Goal: Information Seeking & Learning: Learn about a topic

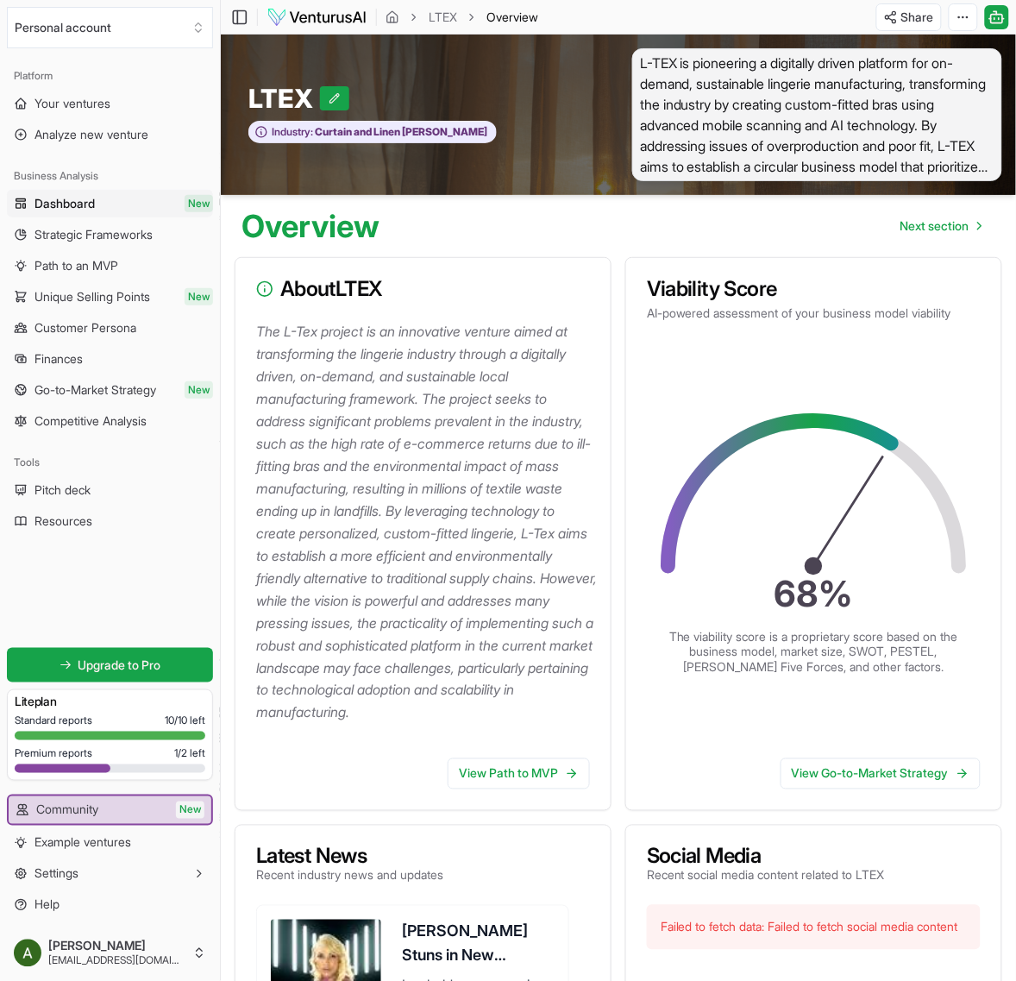
scroll to position [10755, 0]
click at [69, 326] on span "Customer Persona" at bounding box center [85, 327] width 102 height 17
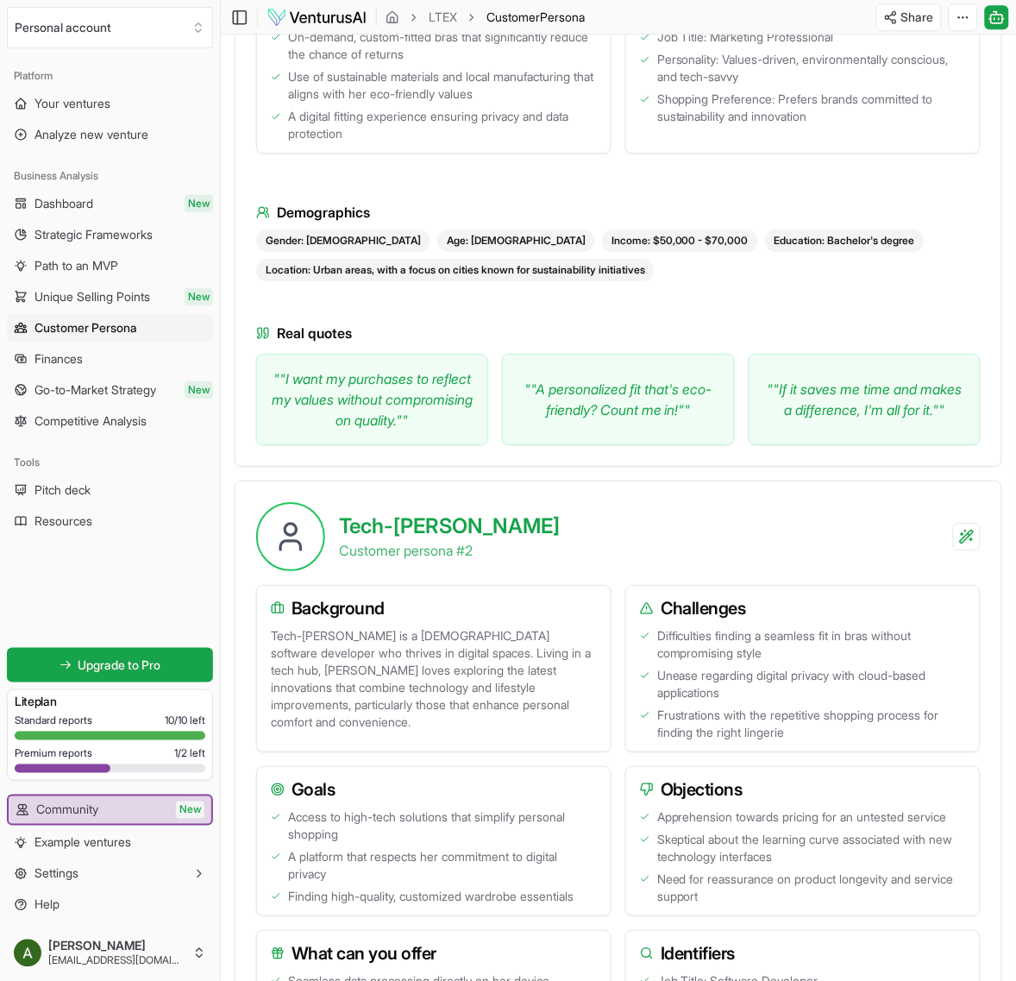
scroll to position [968, 0]
drag, startPoint x: 429, startPoint y: 398, endPoint x: 604, endPoint y: 410, distance: 174.6
click at [604, 410] on div "" "I want my purchases to reflect my values without compromising on quality." "…" at bounding box center [618, 398] width 724 height 91
click at [606, 339] on div "Real quotes " "I want my purchases to reflect my values without compromising on…" at bounding box center [618, 383] width 724 height 122
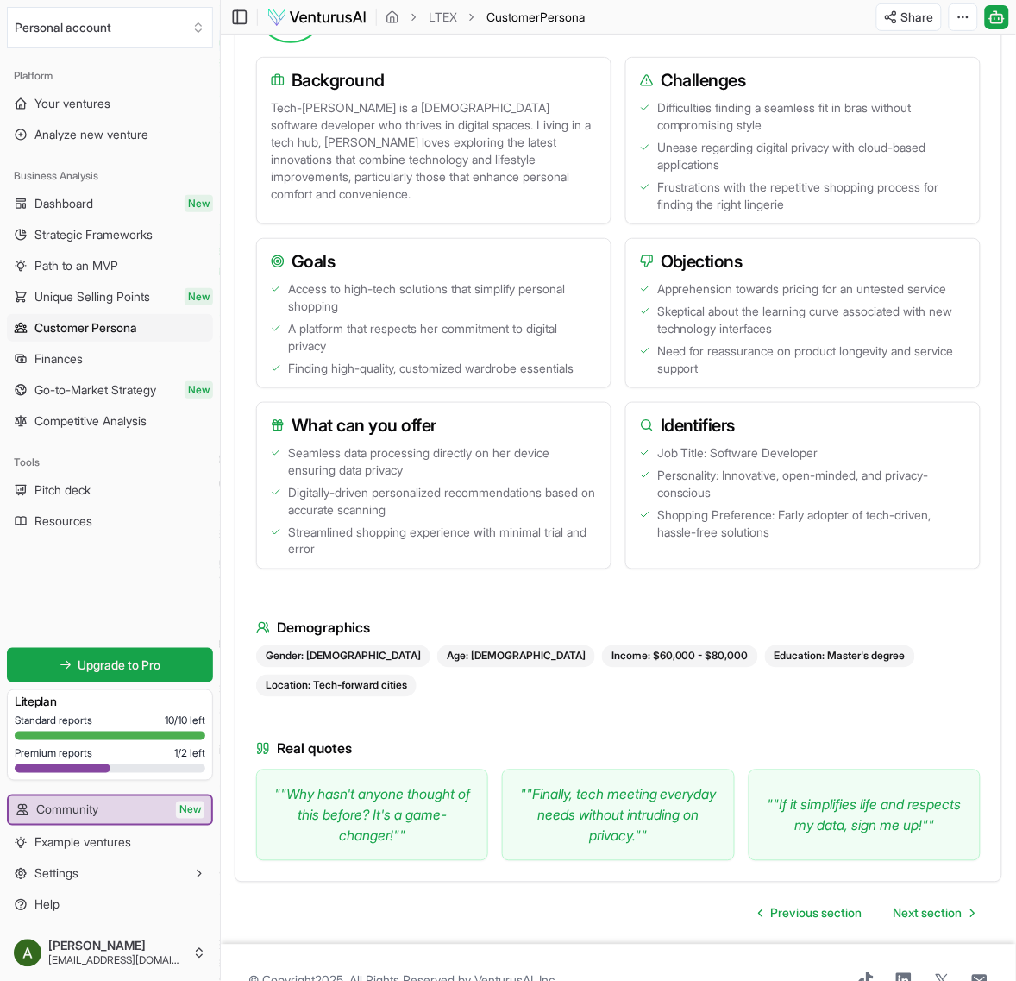
scroll to position [1499, 0]
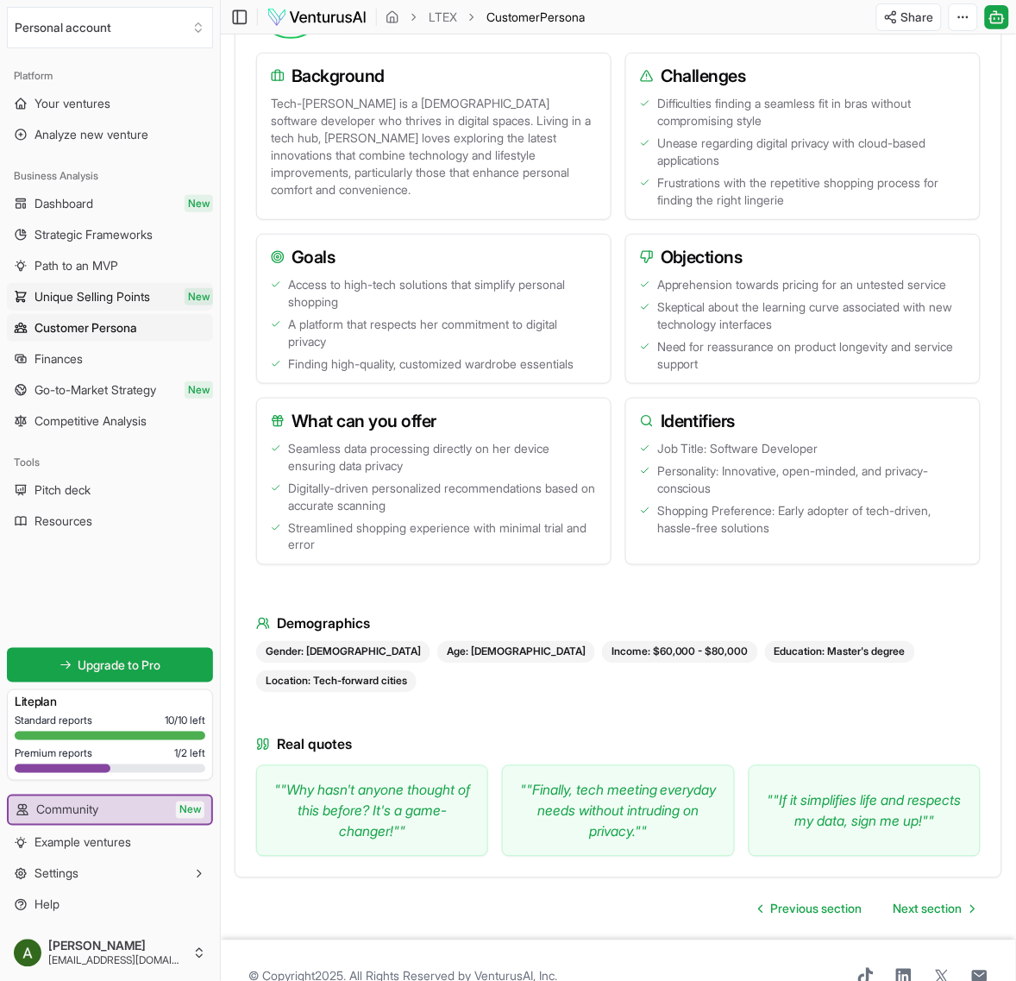
click at [118, 291] on span "Unique Selling Points" at bounding box center [92, 296] width 116 height 17
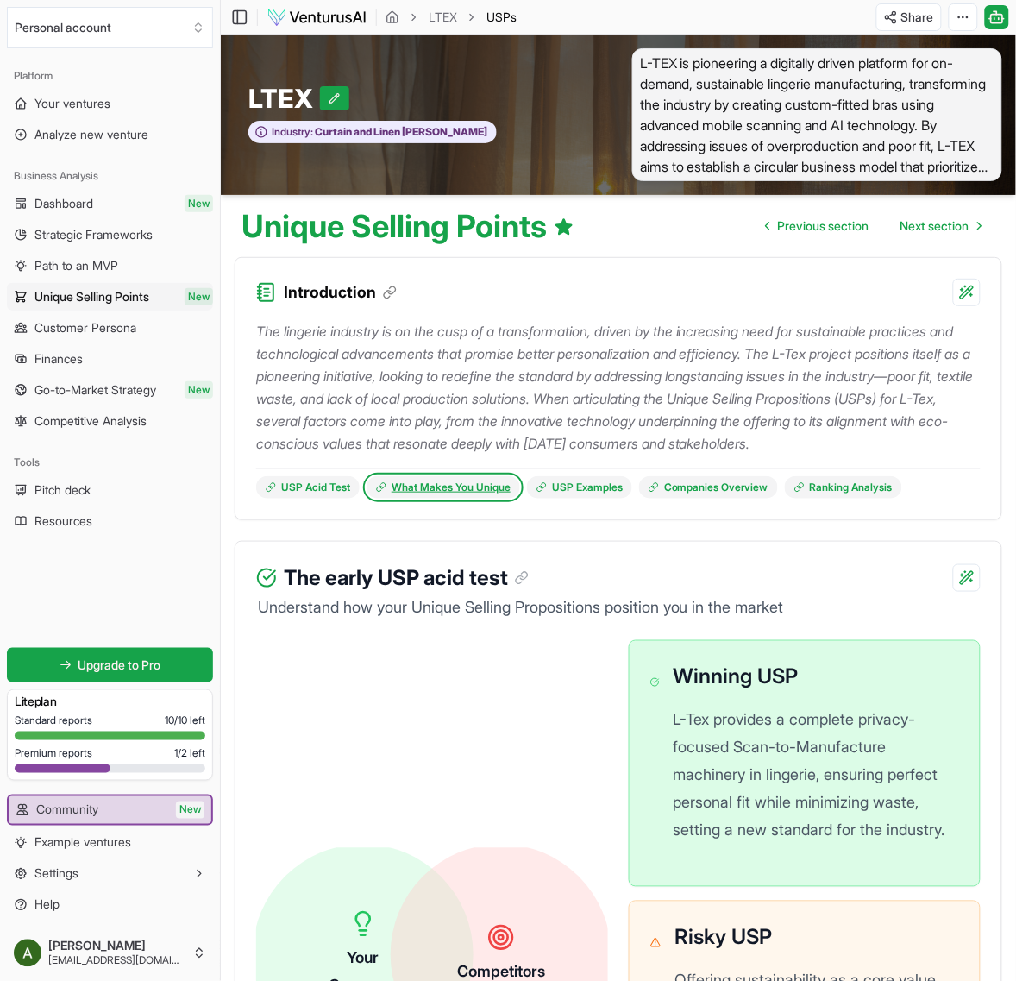
click at [488, 498] on link "What Makes You Unique" at bounding box center [444, 487] width 154 height 22
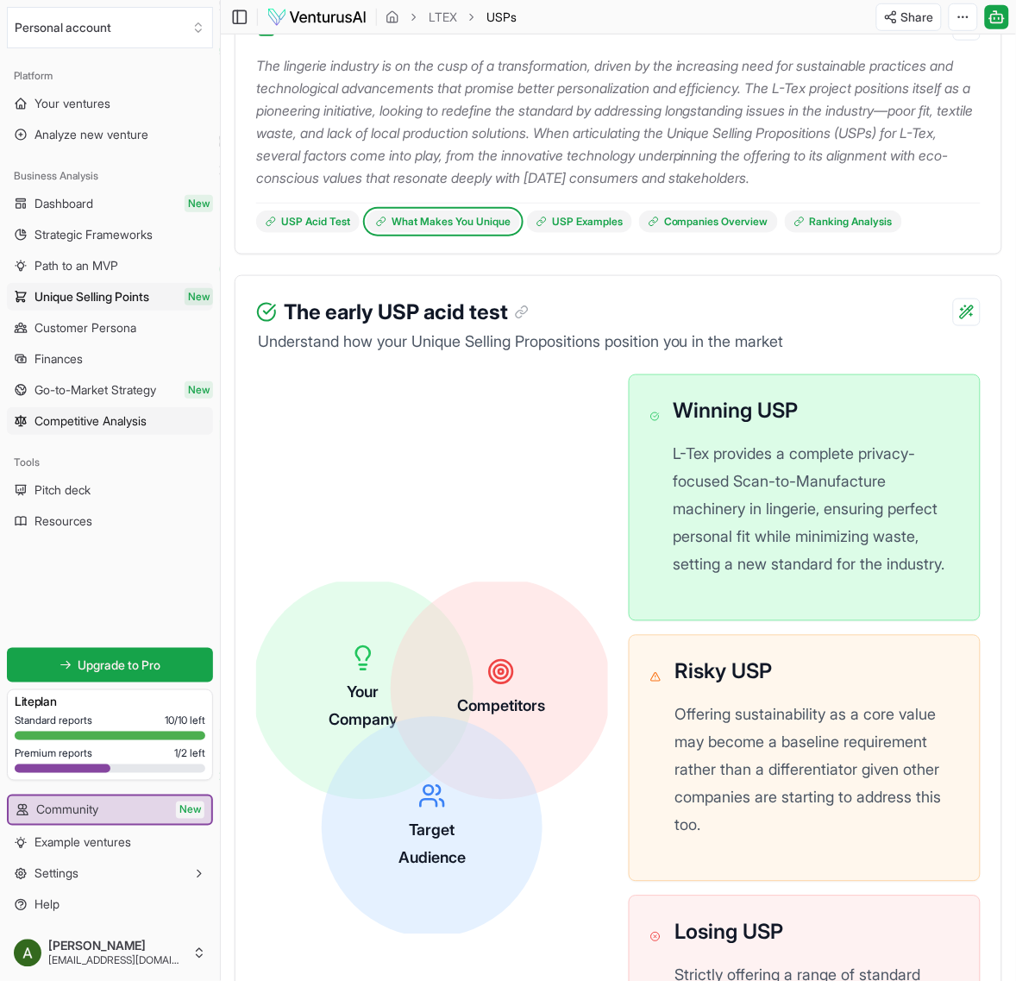
scroll to position [264, 0]
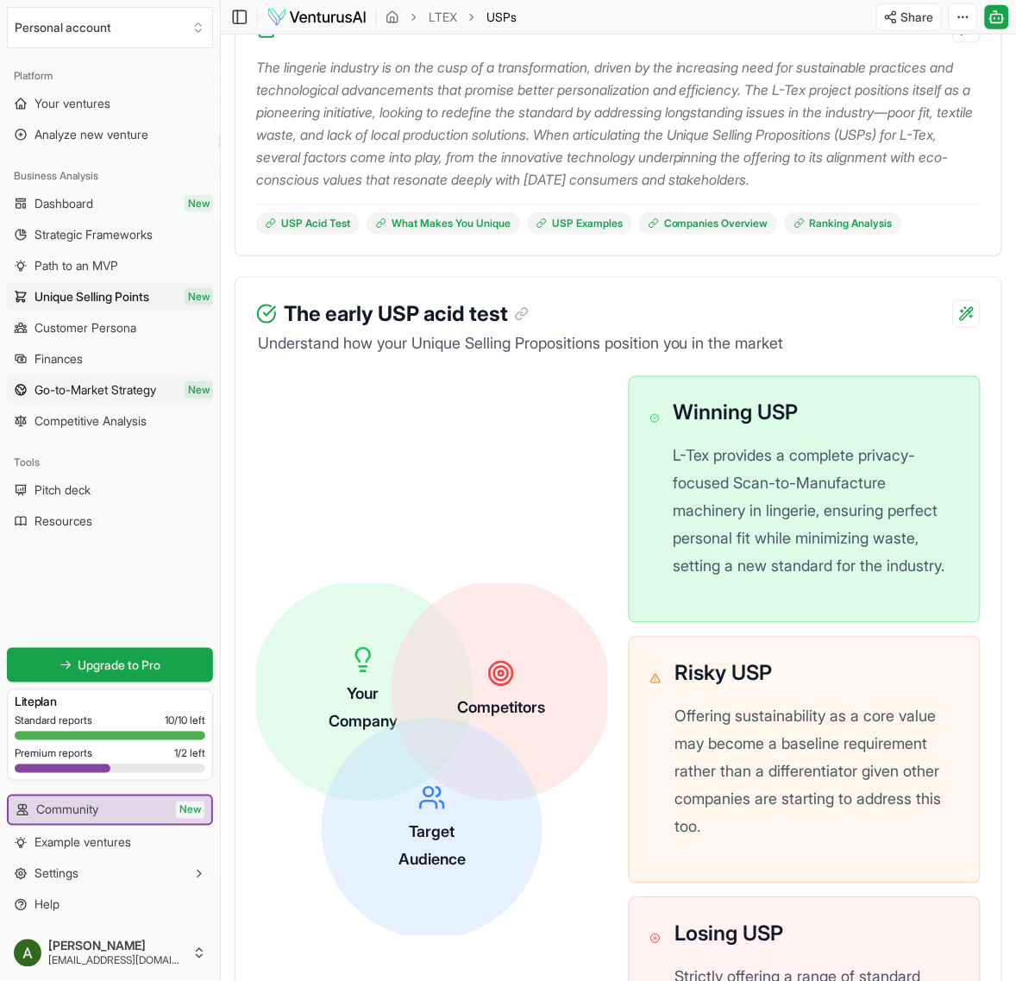
click at [140, 390] on span "Go-to-Market Strategy" at bounding box center [95, 389] width 122 height 17
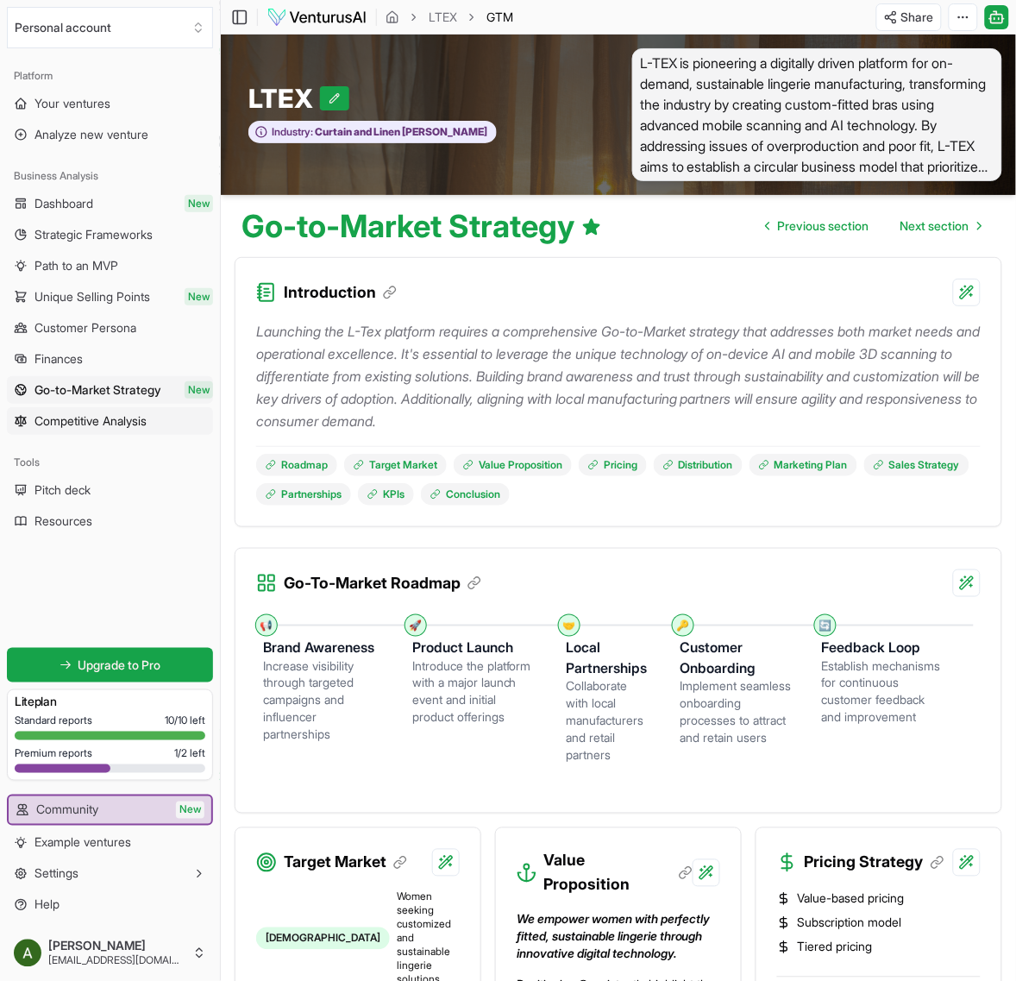
click at [135, 428] on span "Competitive Analysis" at bounding box center [90, 420] width 112 height 17
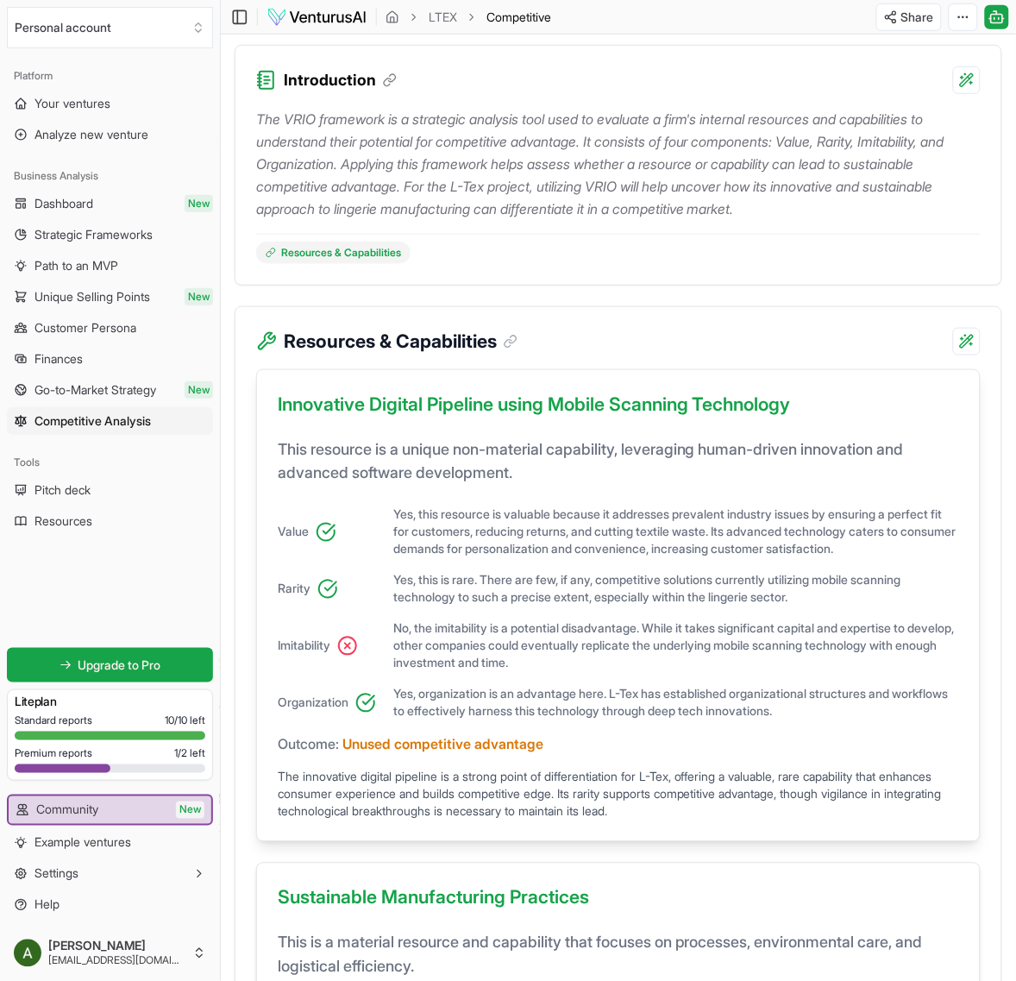
scroll to position [213, 0]
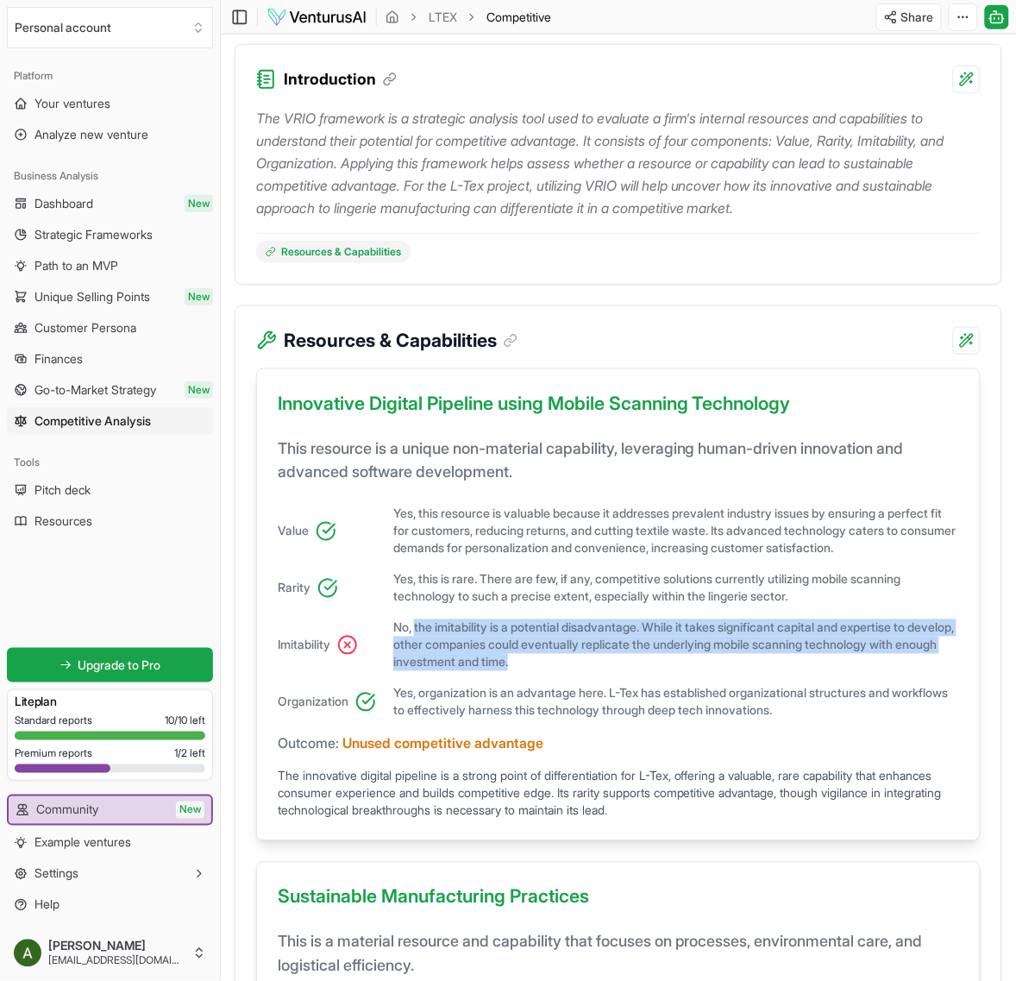
drag, startPoint x: 418, startPoint y: 641, endPoint x: 641, endPoint y: 692, distance: 228.4
click at [641, 692] on div "Value Yes, this resource is valuable because it addresses prevalent industry is…" at bounding box center [618, 612] width 681 height 214
click at [645, 691] on div "Value Yes, this resource is valuable because it addresses prevalent industry is…" at bounding box center [618, 612] width 681 height 214
drag, startPoint x: 410, startPoint y: 652, endPoint x: 579, endPoint y: 700, distance: 175.8
click at [579, 700] on div "Value Yes, this resource is valuable because it addresses prevalent industry is…" at bounding box center [618, 612] width 681 height 214
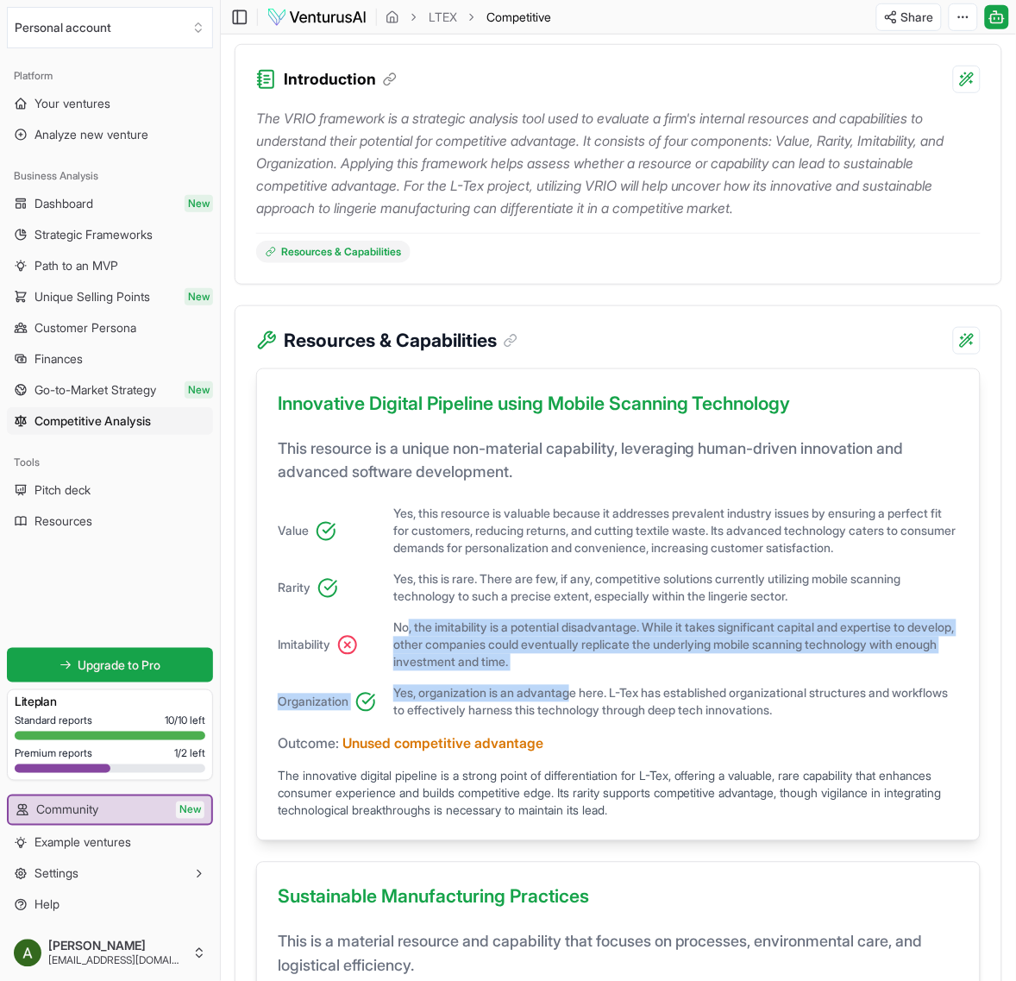
click at [703, 695] on div "Value Yes, this resource is valuable because it addresses prevalent industry is…" at bounding box center [618, 612] width 681 height 214
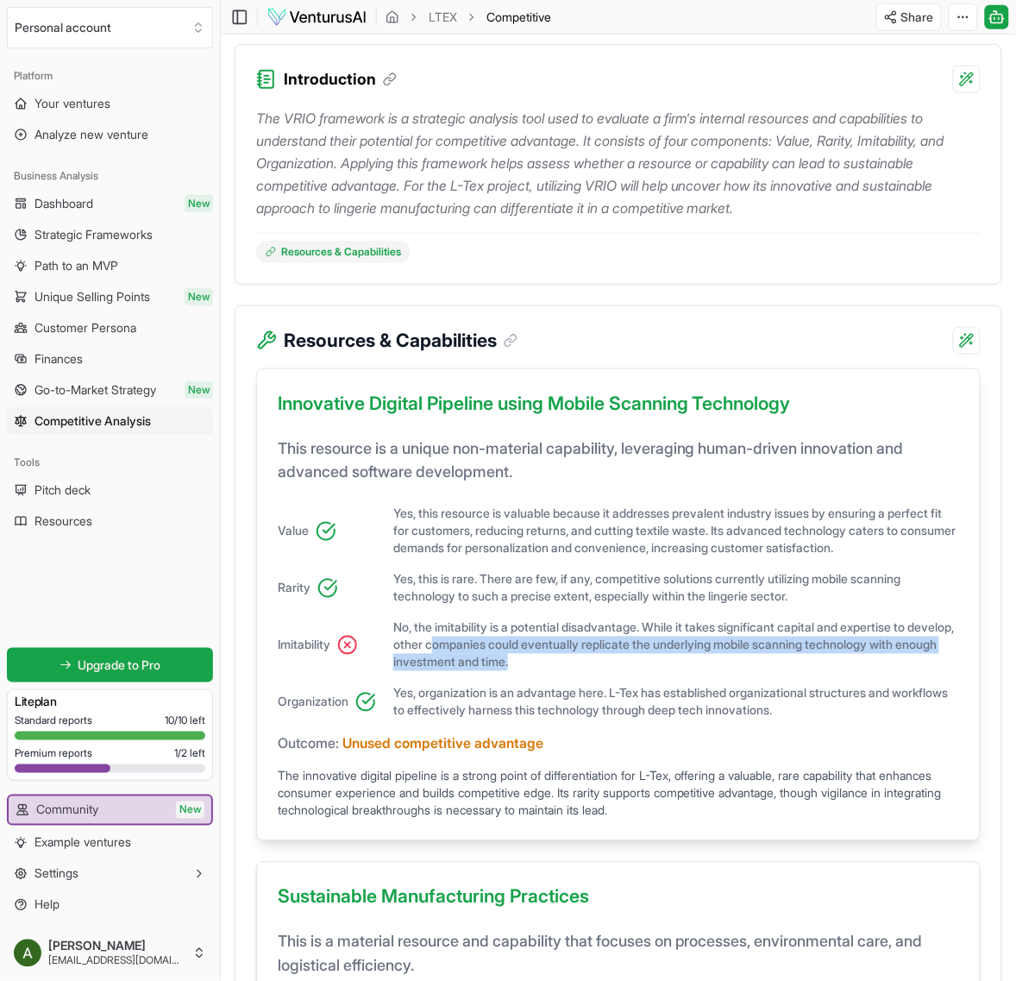
drag, startPoint x: 587, startPoint y: 682, endPoint x: 485, endPoint y: 671, distance: 103.2
click at [485, 671] on span "No, the imitability is a potential disadvantage. While it takes significant cap…" at bounding box center [676, 645] width 566 height 52
click at [691, 671] on span "No, the imitability is a potential disadvantage. While it takes significant cap…" at bounding box center [676, 645] width 566 height 52
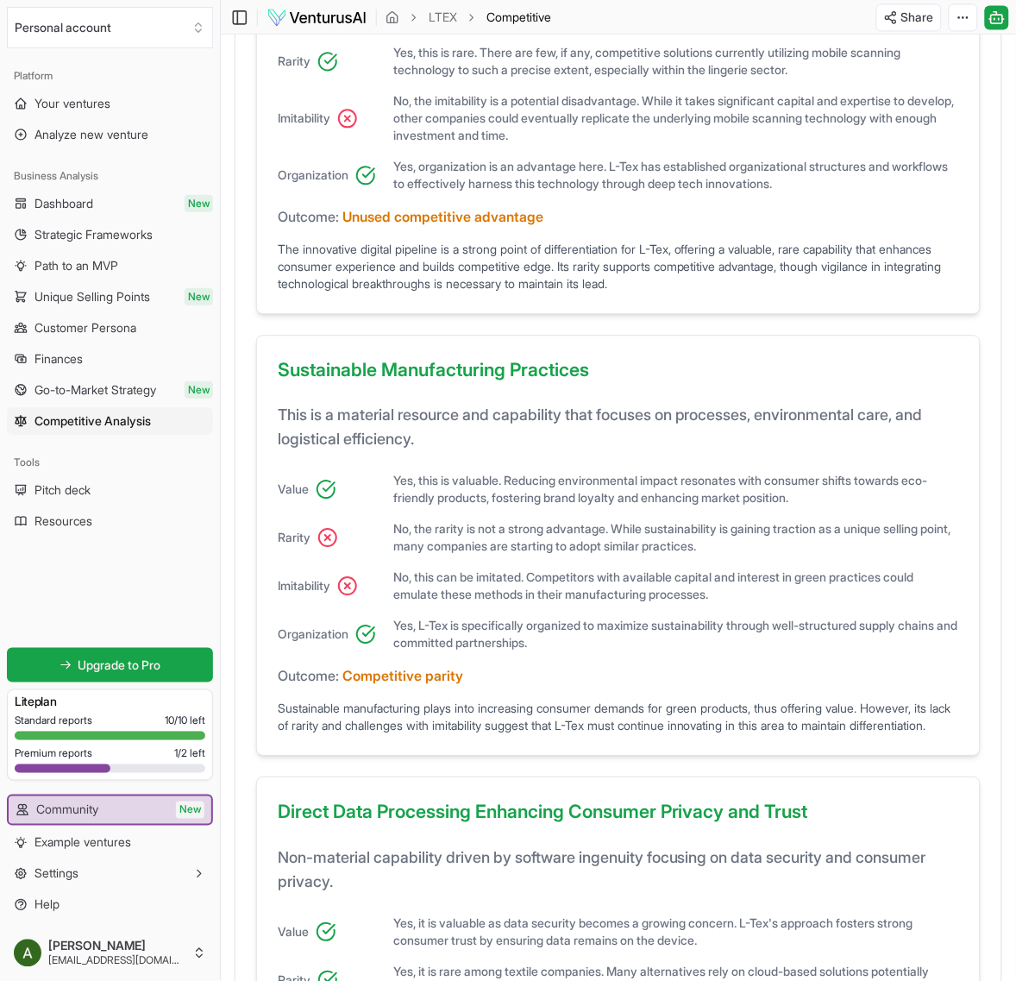
scroll to position [739, 0]
click at [115, 329] on span "Customer Persona" at bounding box center [85, 327] width 102 height 17
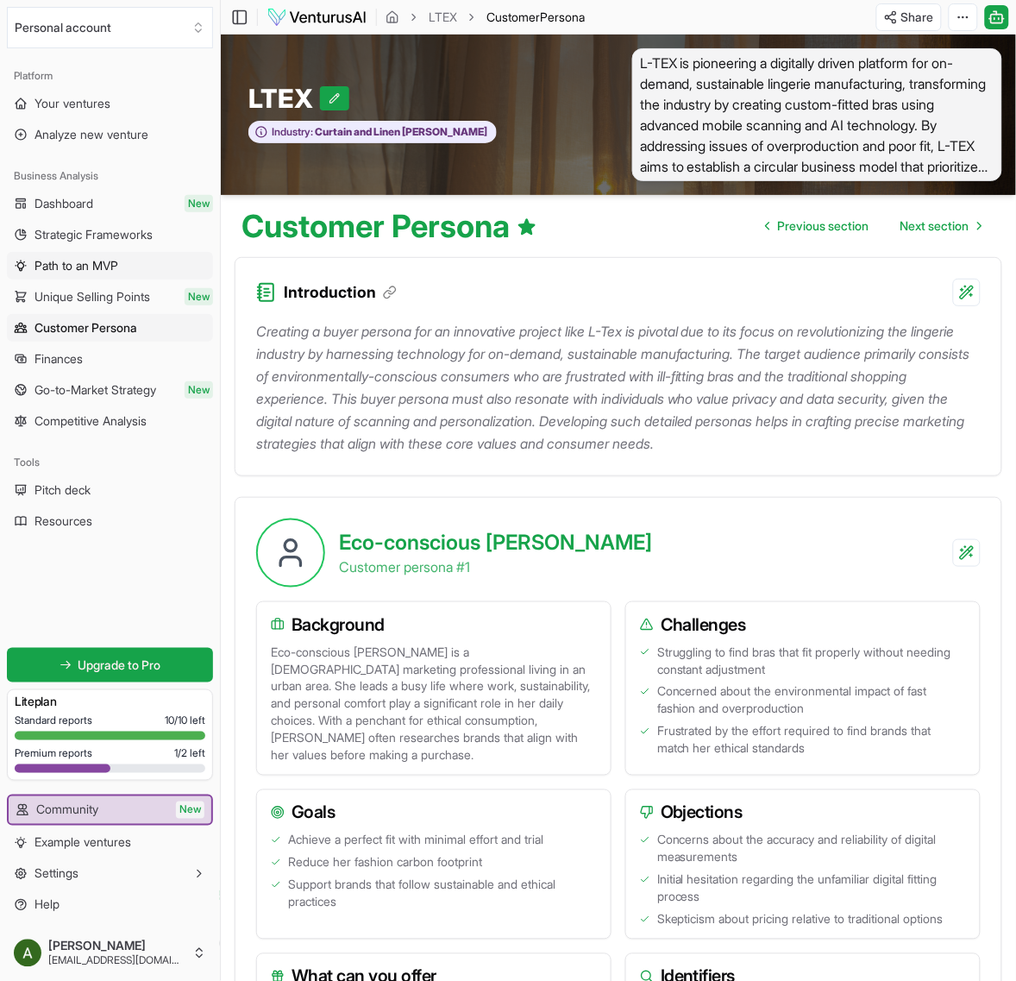
click at [117, 273] on span "Path to an MVP" at bounding box center [76, 265] width 84 height 17
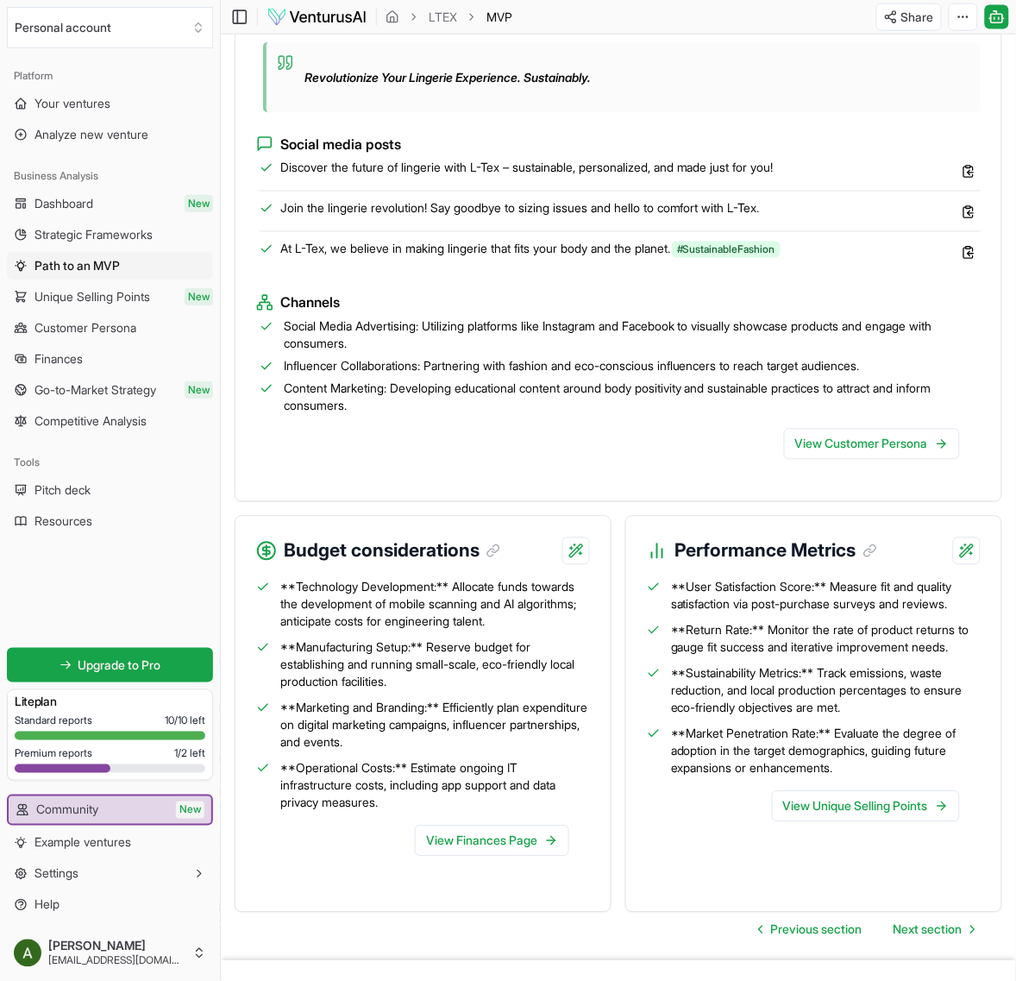
scroll to position [1949, 0]
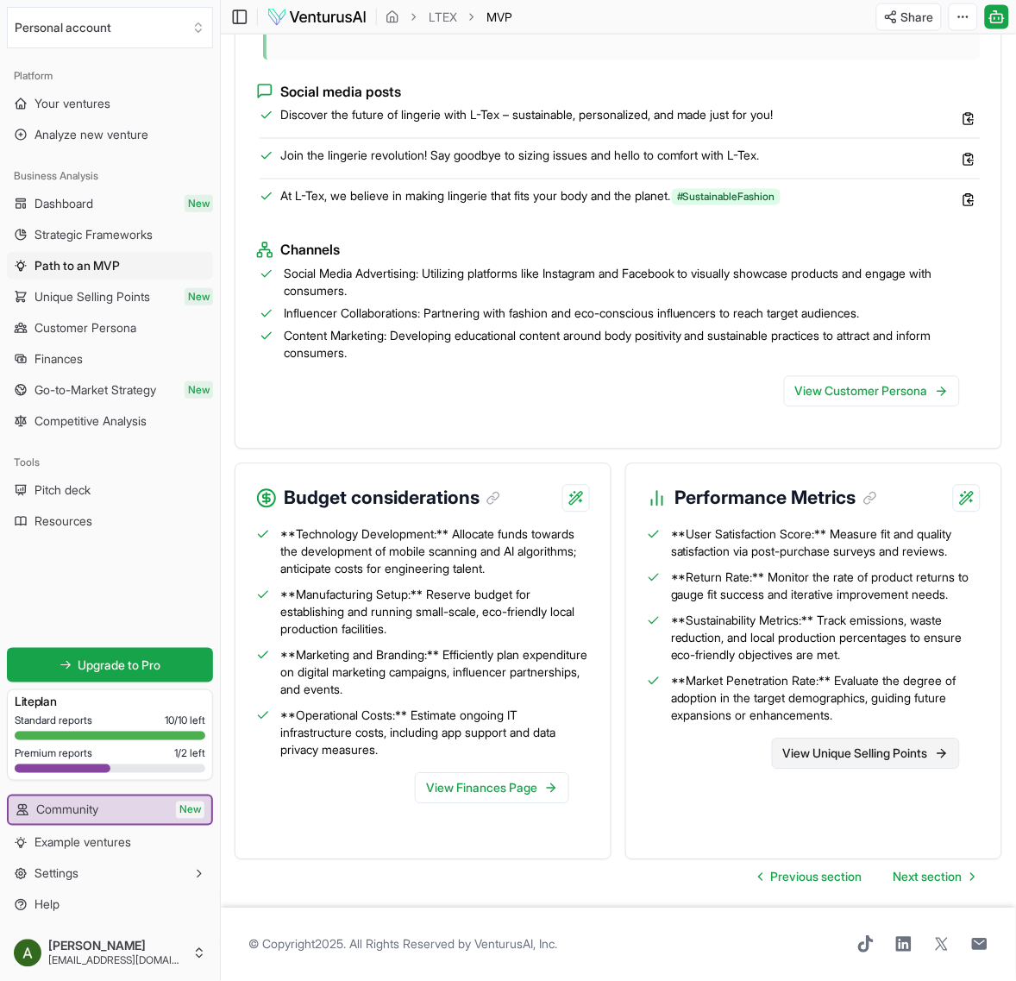
click at [799, 742] on link "View Unique Selling Points" at bounding box center [866, 753] width 188 height 31
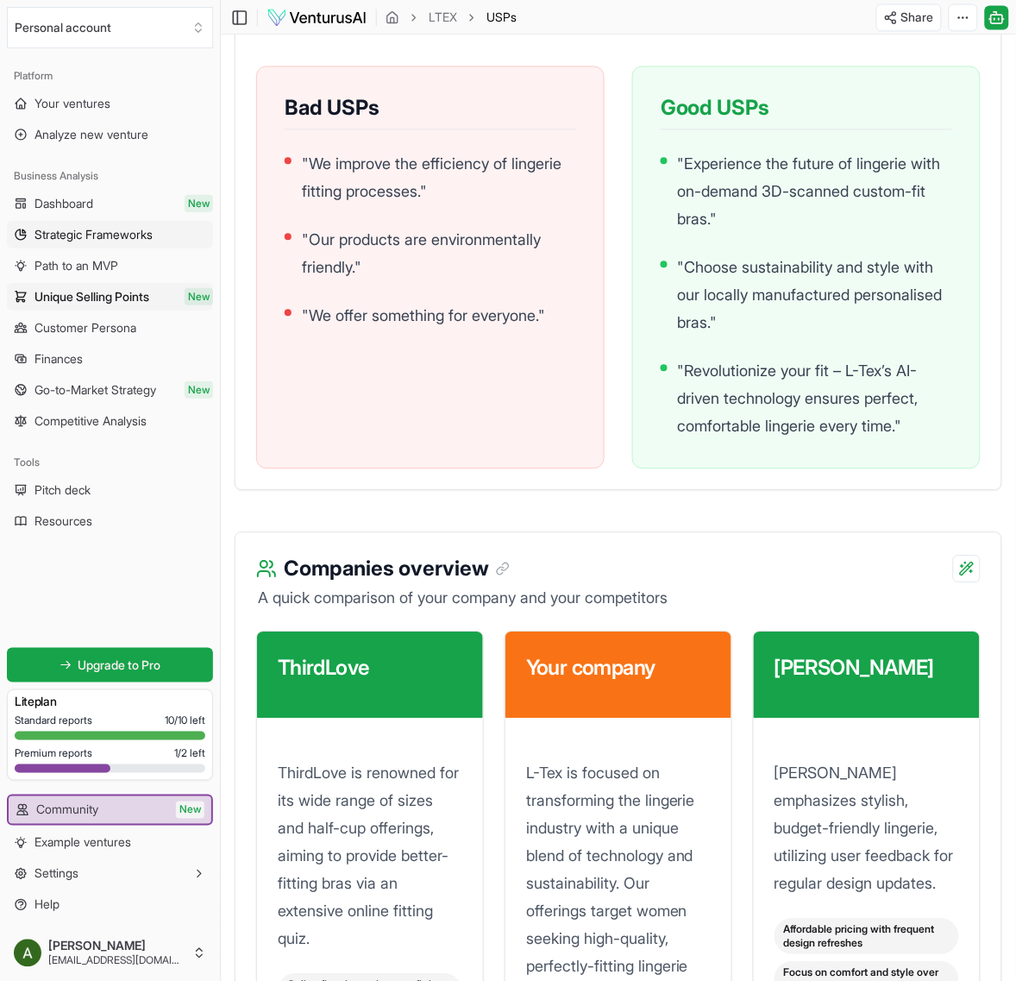
scroll to position [2048, 0]
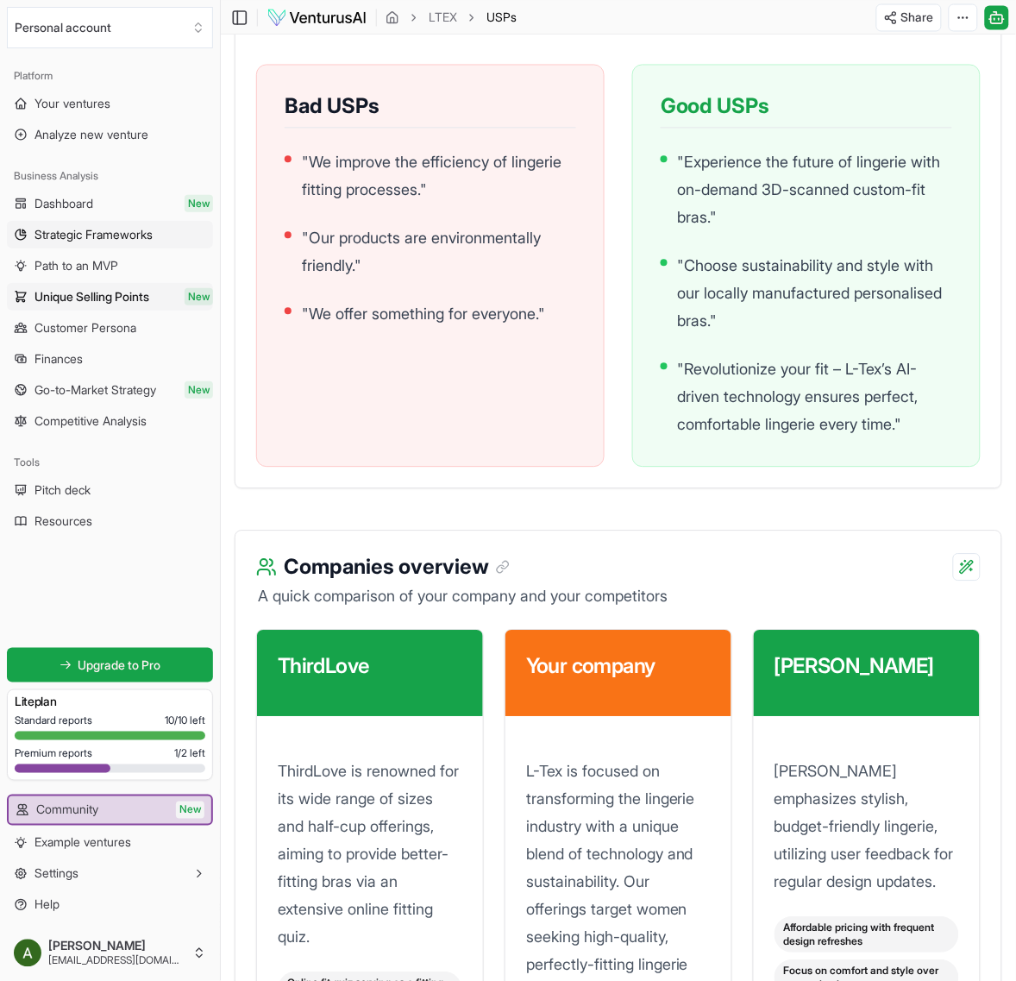
click at [118, 222] on link "Strategic Frameworks" at bounding box center [110, 235] width 206 height 28
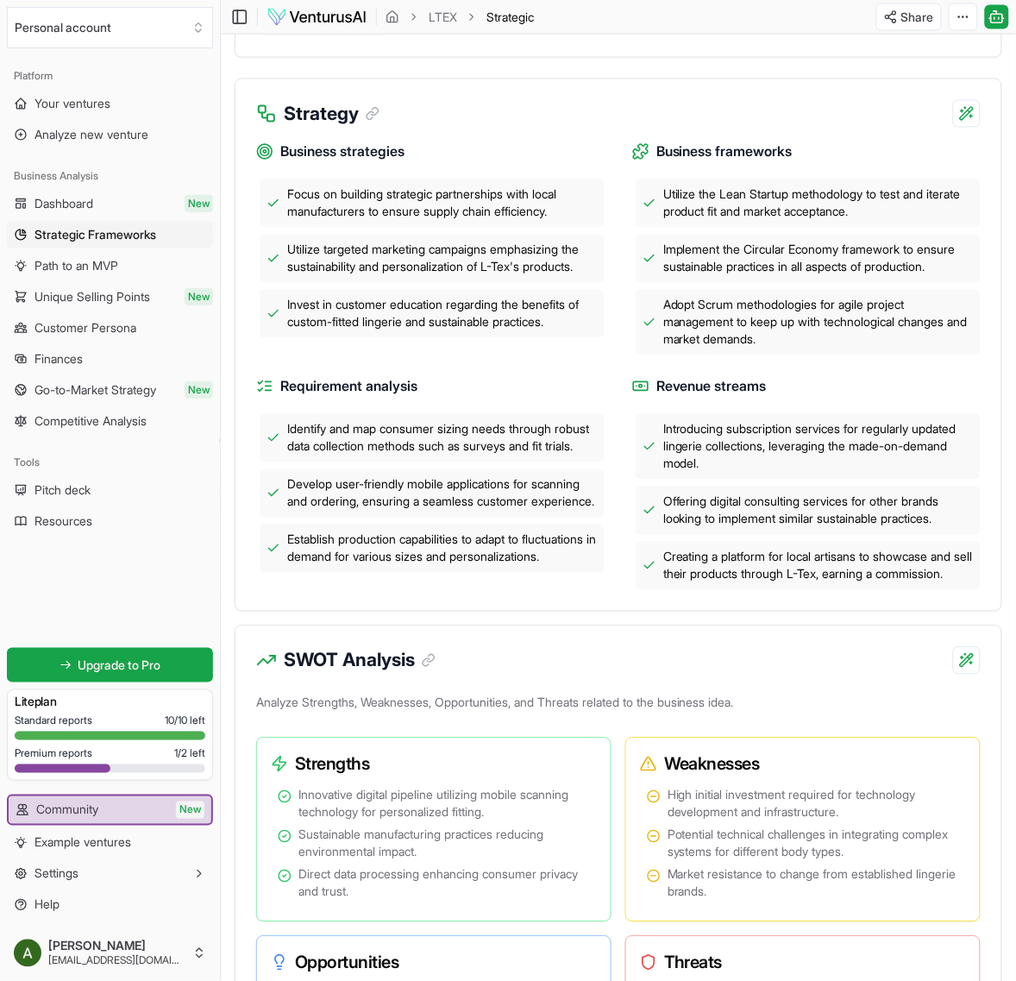
scroll to position [539, 0]
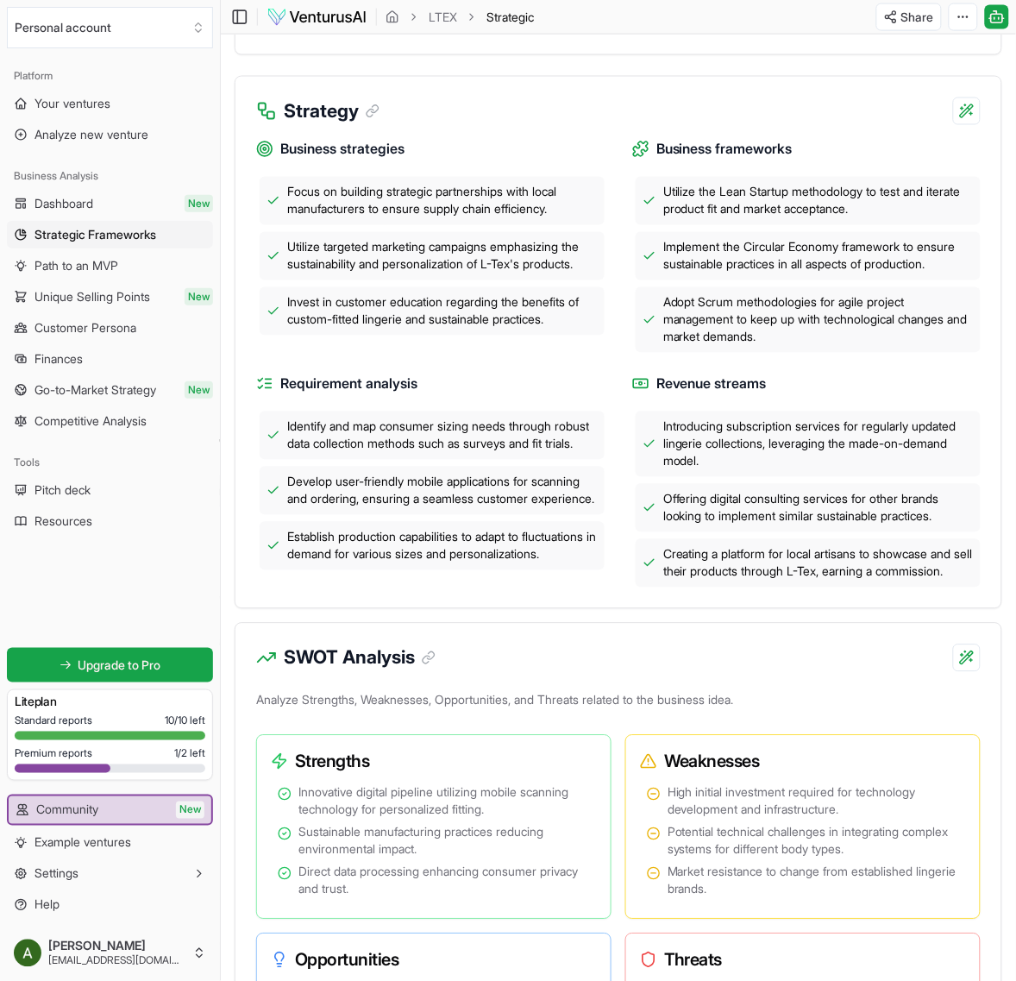
click at [365, 218] on span "Focus on building strategic partnerships with local manufacturers to ensure sup…" at bounding box center [442, 201] width 310 height 34
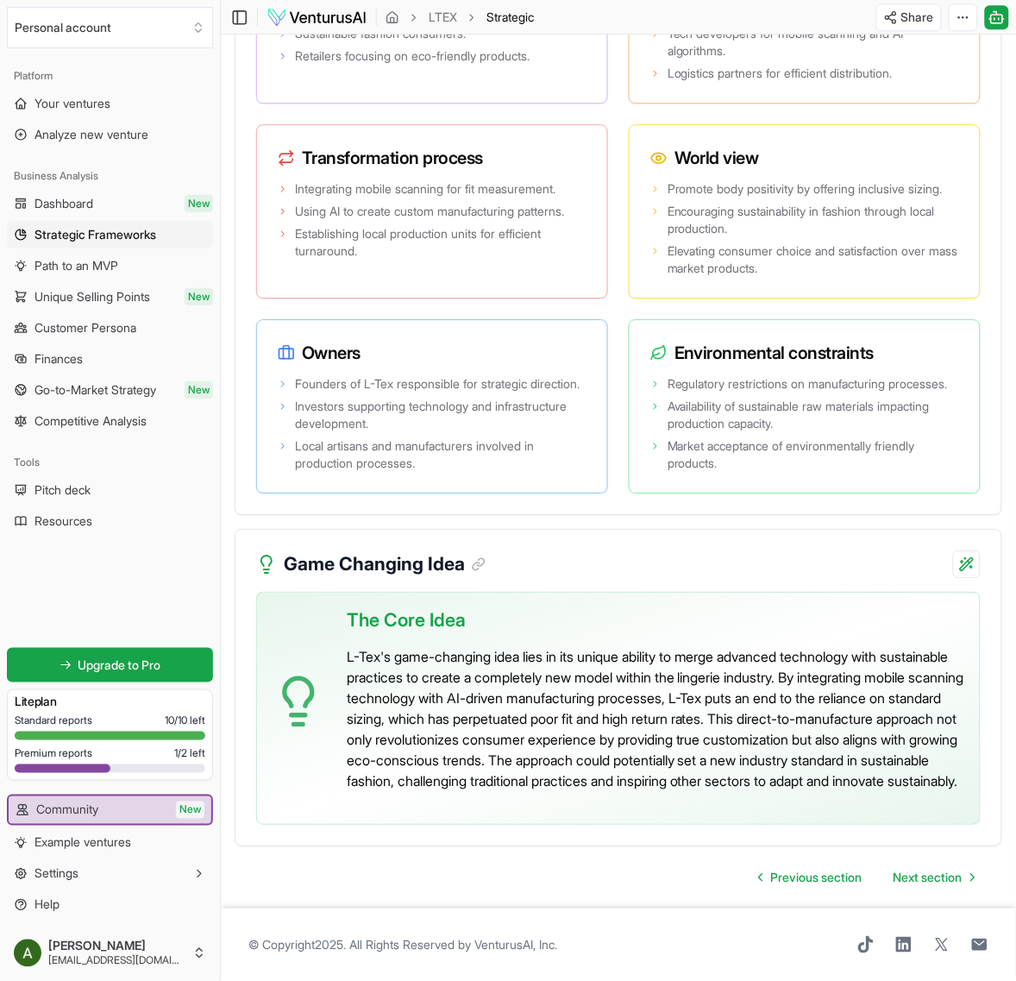
scroll to position [3790, 0]
click at [115, 196] on link "Dashboard New" at bounding box center [110, 204] width 206 height 28
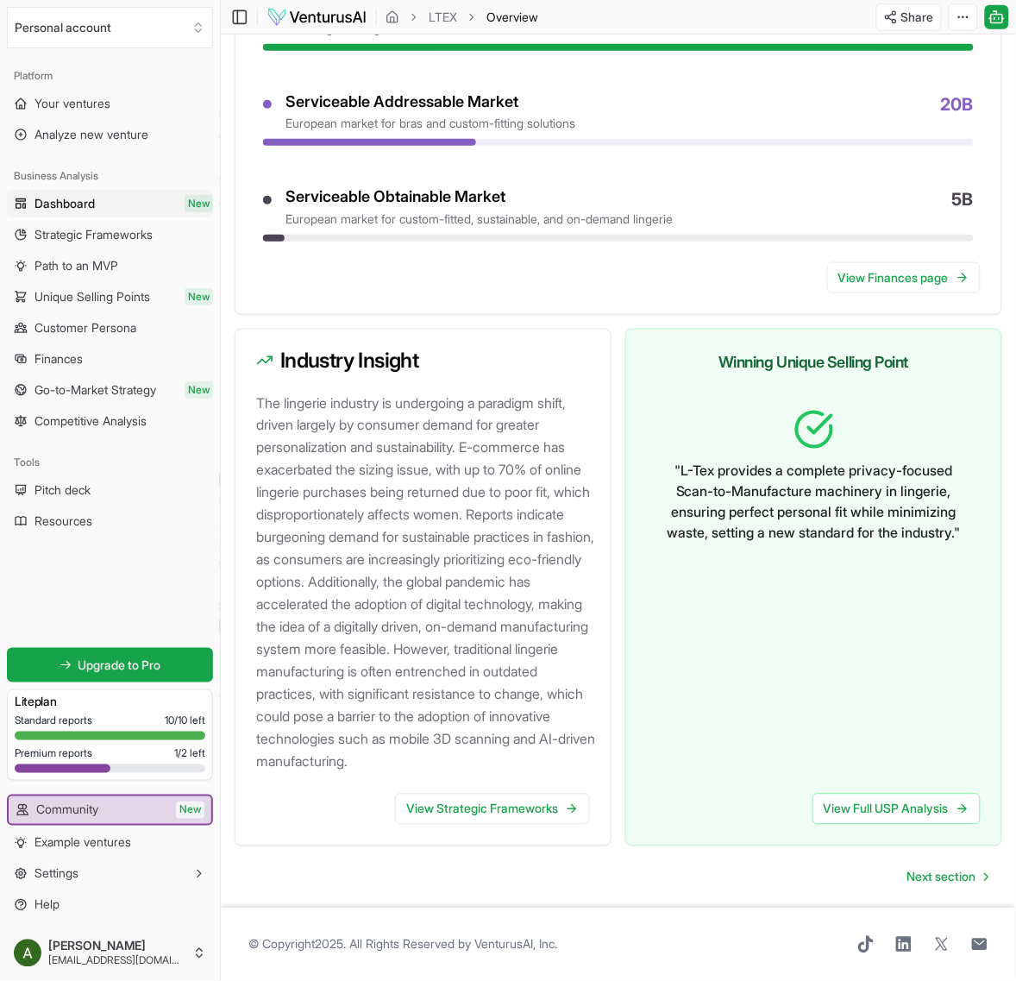
scroll to position [1666, 0]
click at [53, 32] on button "Personal account" at bounding box center [110, 27] width 206 height 41
click at [122, 101] on link "Your ventures" at bounding box center [110, 104] width 206 height 28
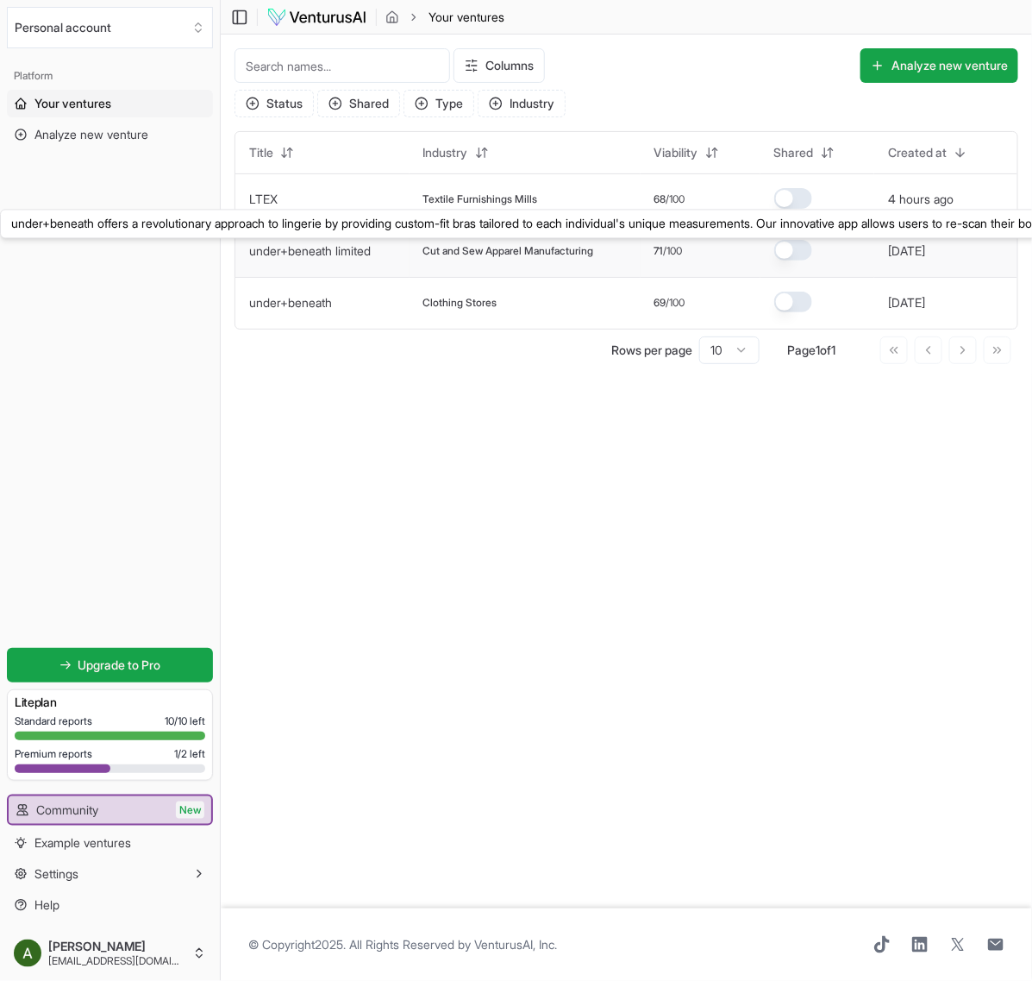
click at [360, 244] on link "under+beneath limited" at bounding box center [310, 250] width 122 height 15
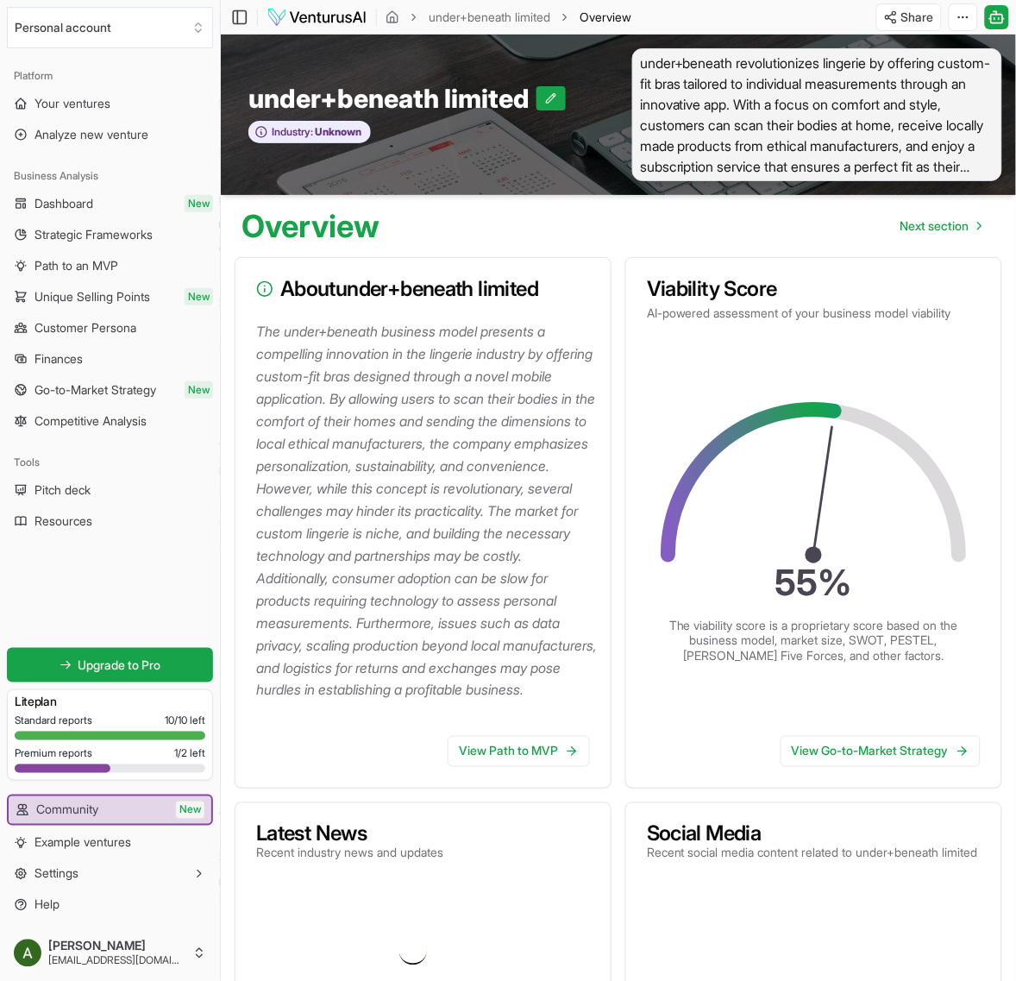
scroll to position [11081, 0]
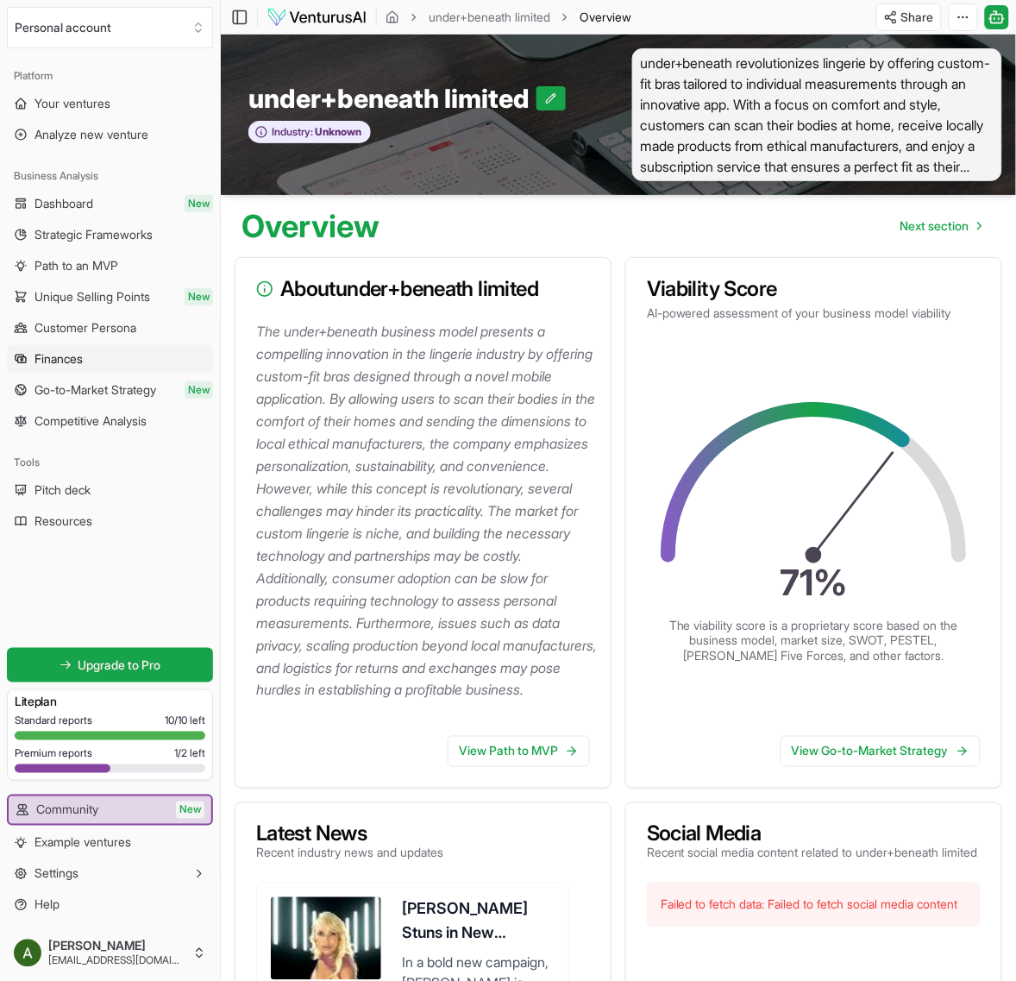
click at [74, 360] on span "Finances" at bounding box center [58, 358] width 48 height 17
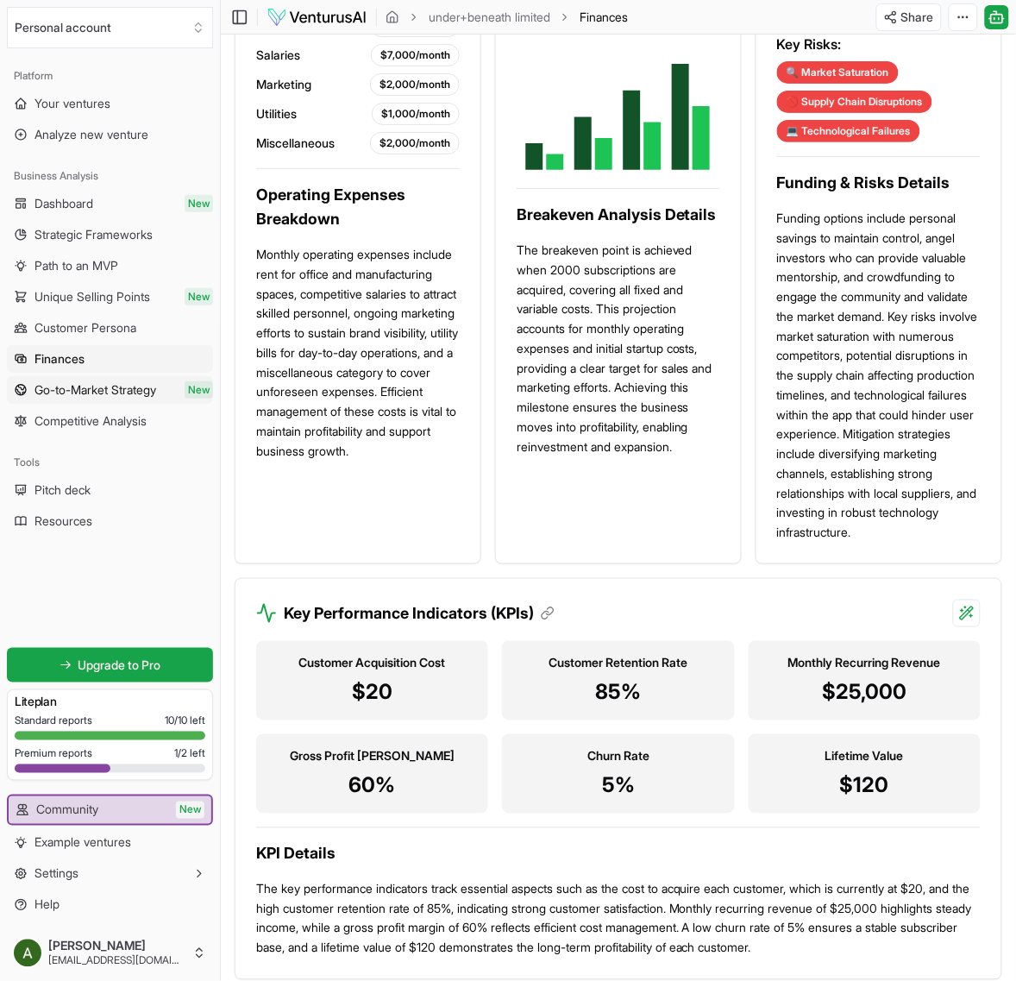
scroll to position [1401, 0]
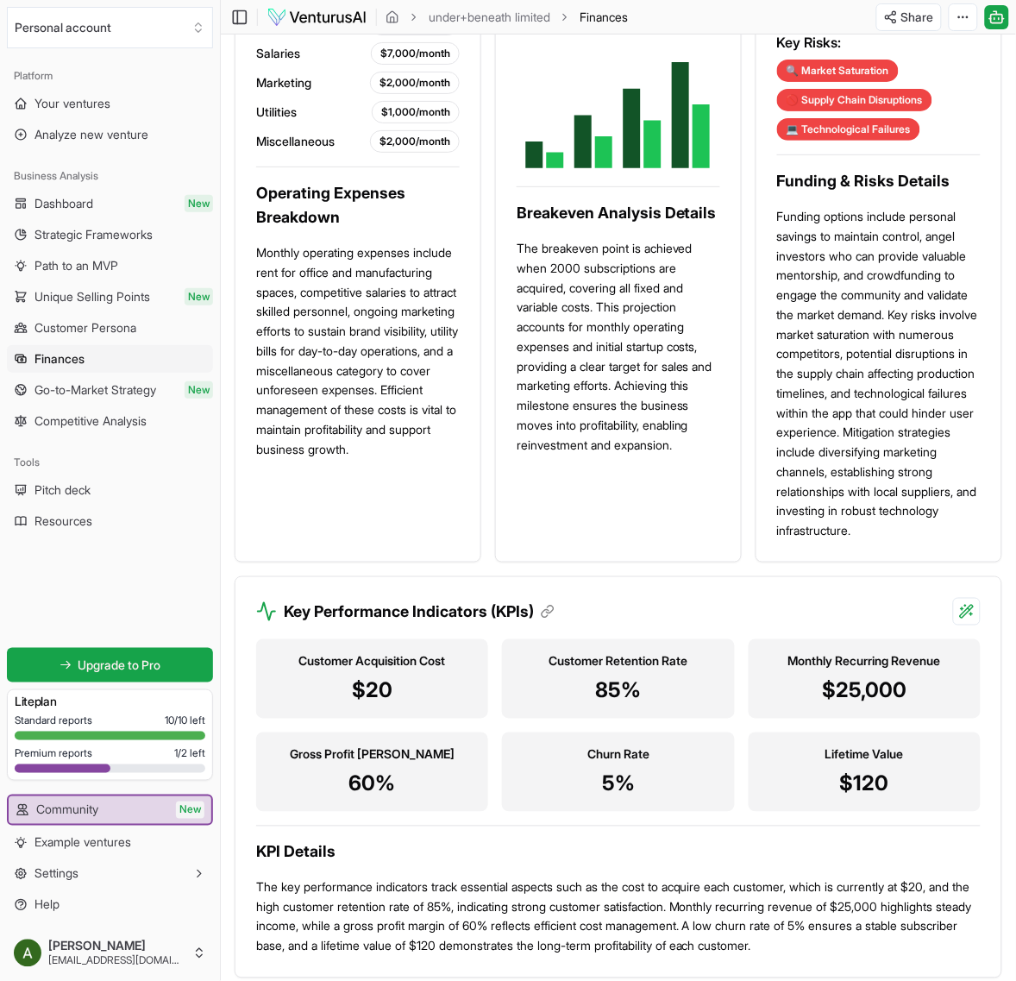
click at [88, 404] on ul "Dashboard New Strategic Frameworks Path to an MVP Unique Selling Points New Cus…" at bounding box center [110, 312] width 206 height 245
click at [96, 414] on span "Competitive Analysis" at bounding box center [90, 420] width 112 height 17
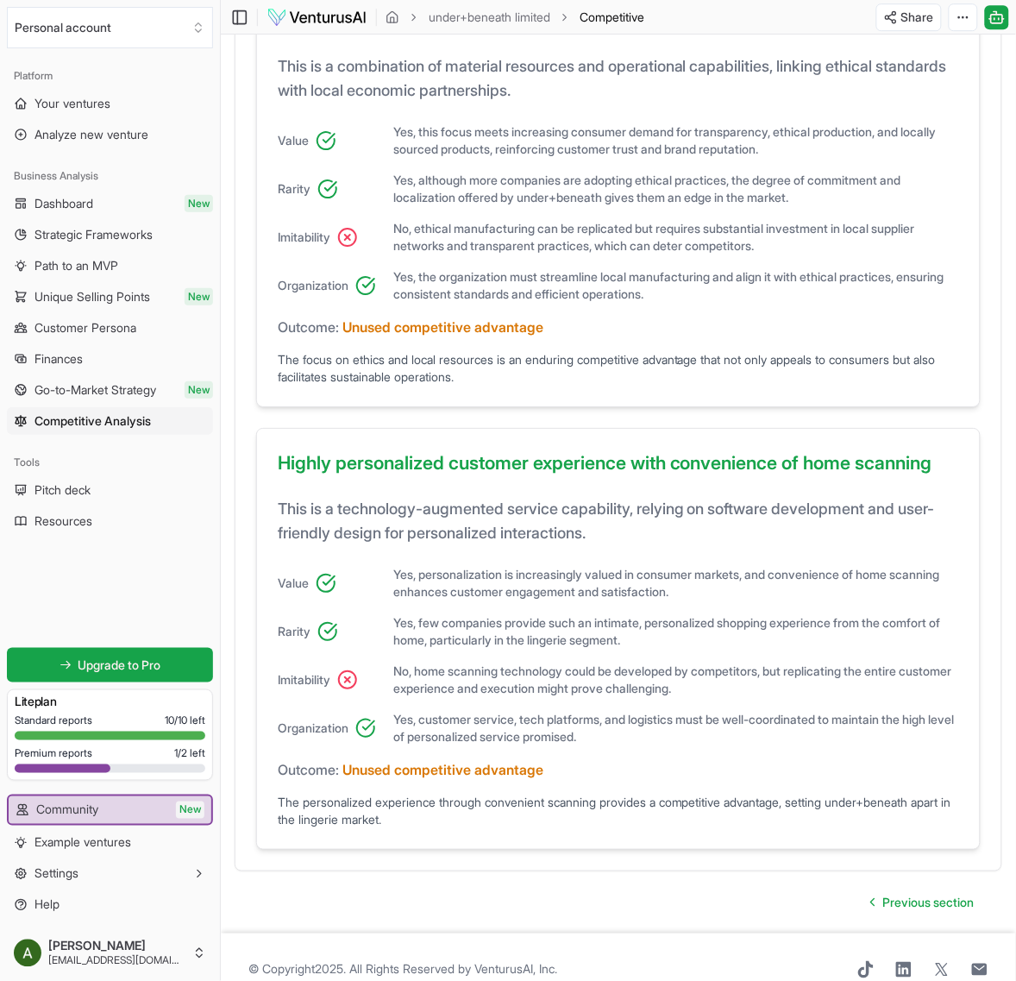
scroll to position [1115, 0]
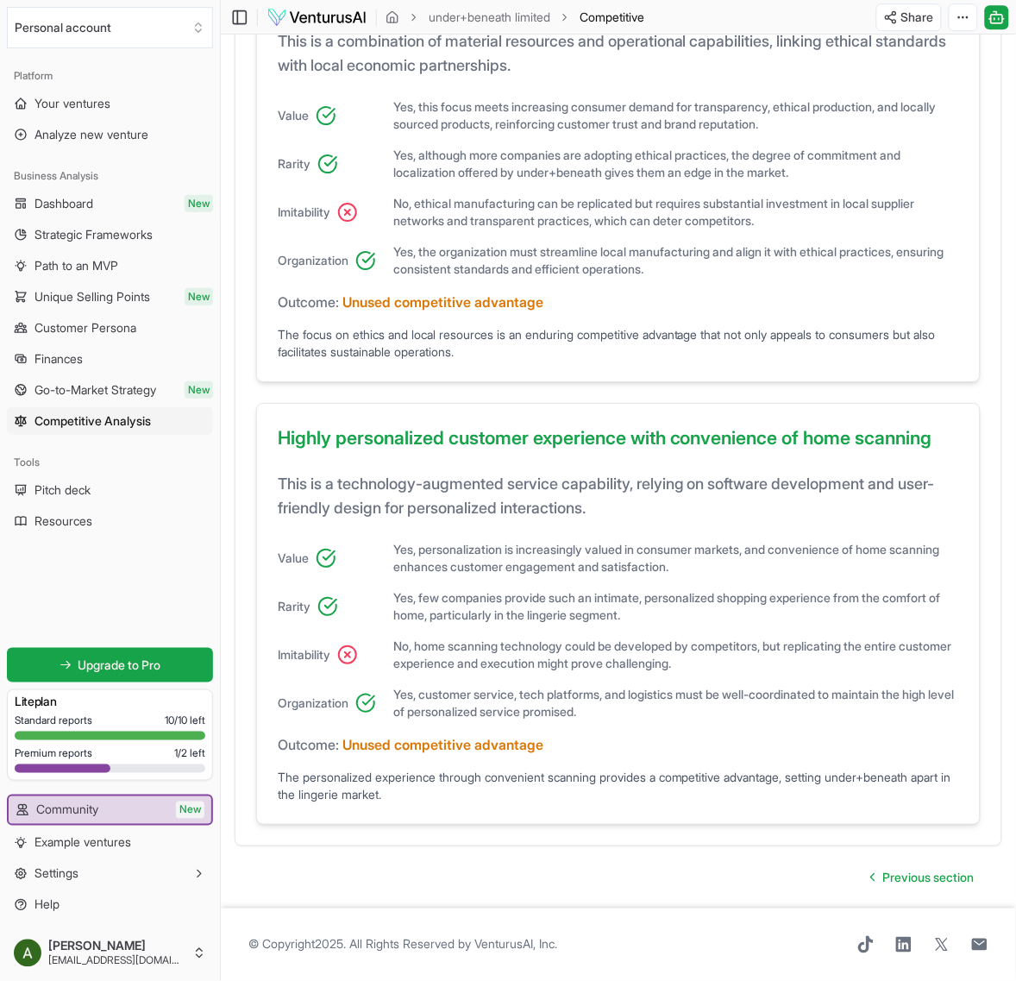
click at [93, 427] on span "Competitive Analysis" at bounding box center [92, 420] width 116 height 17
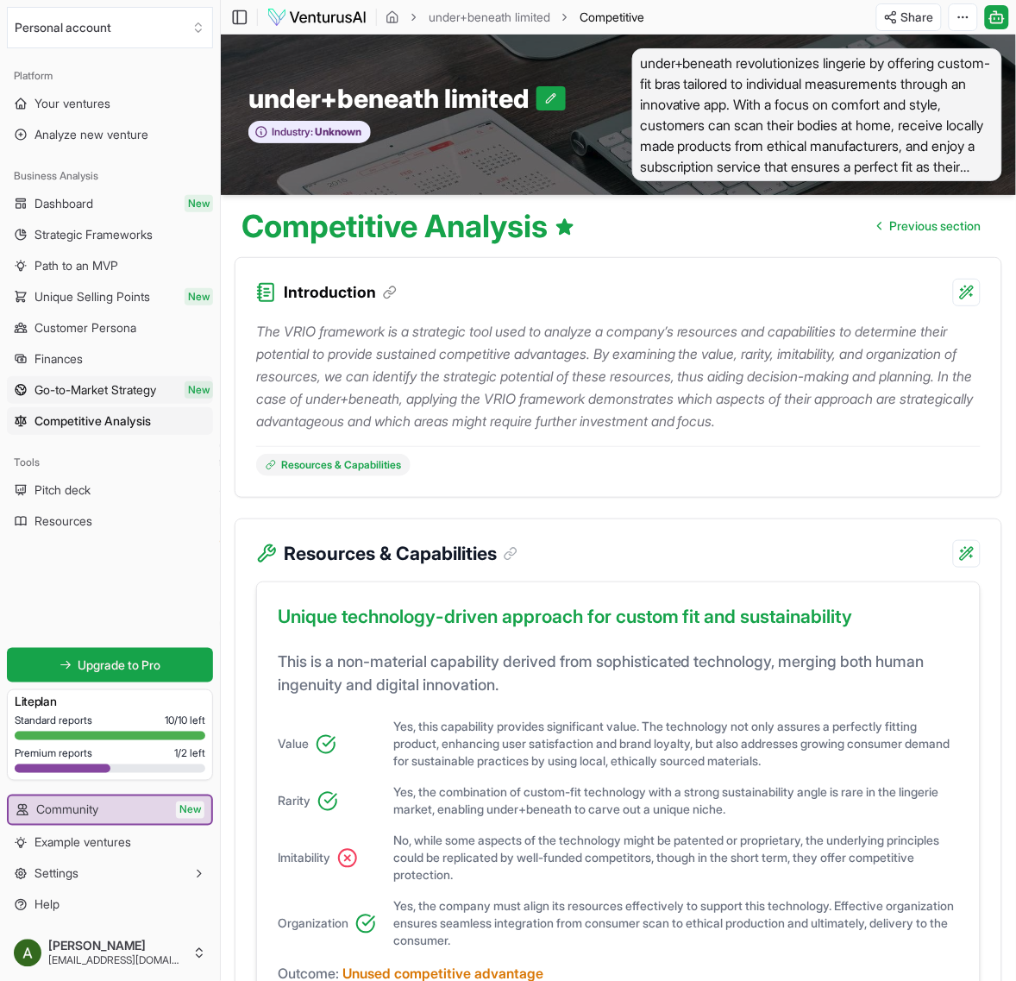
click at [86, 393] on span "Go-to-Market Strategy" at bounding box center [95, 389] width 122 height 17
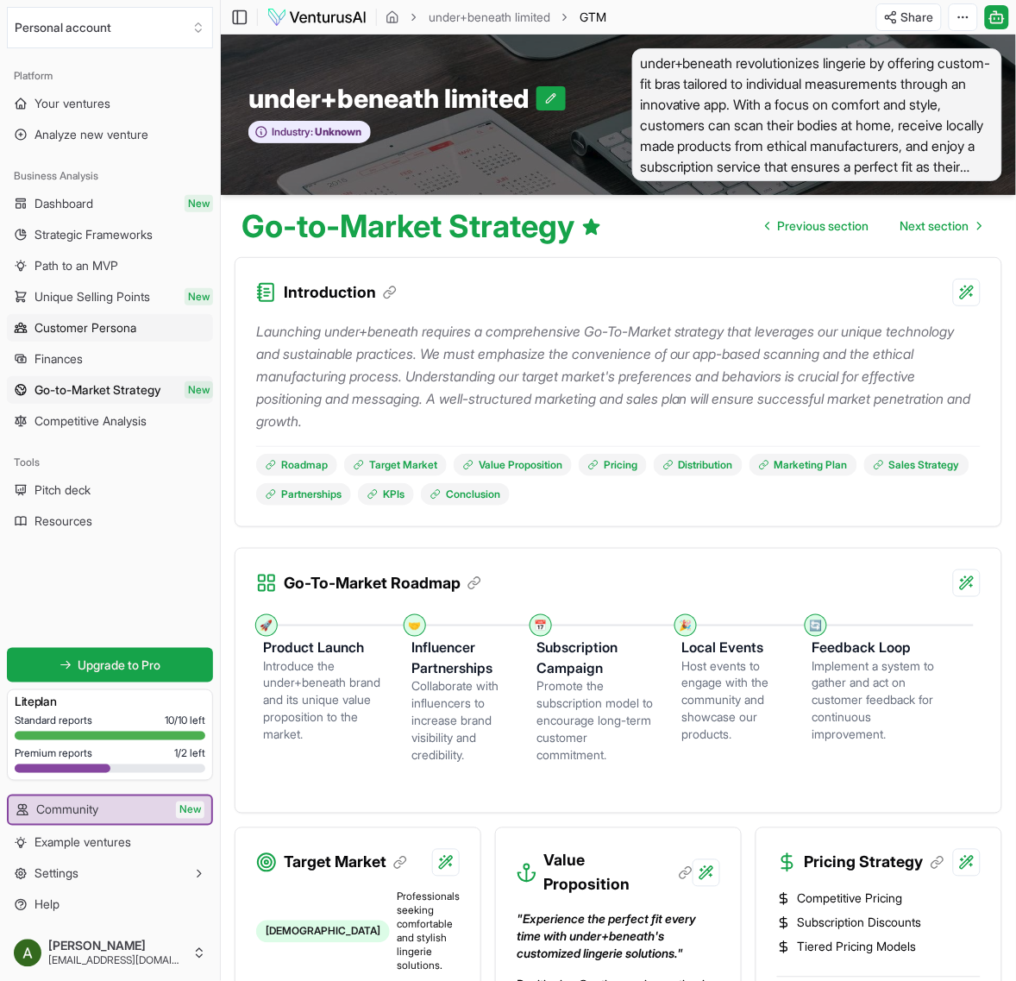
click at [80, 341] on link "Customer Persona" at bounding box center [110, 328] width 206 height 28
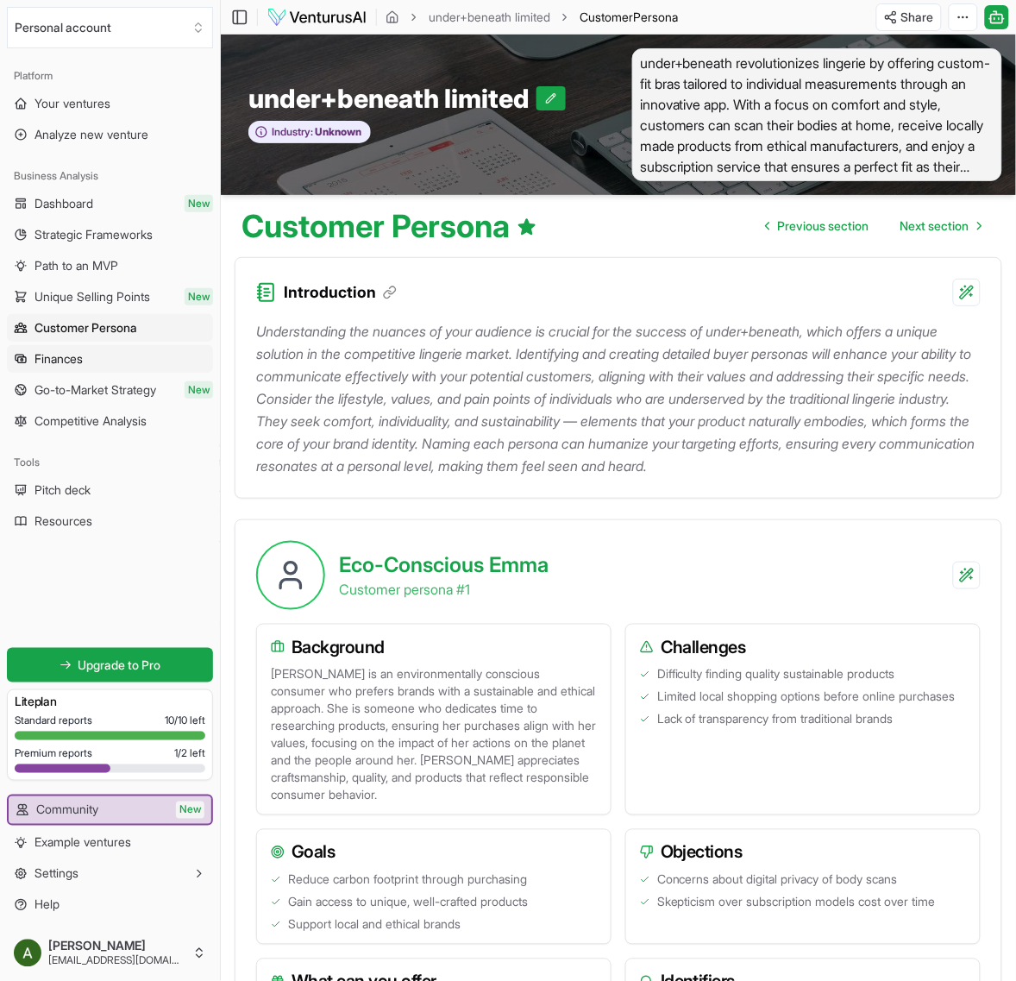
click at [99, 372] on link "Finances" at bounding box center [110, 359] width 206 height 28
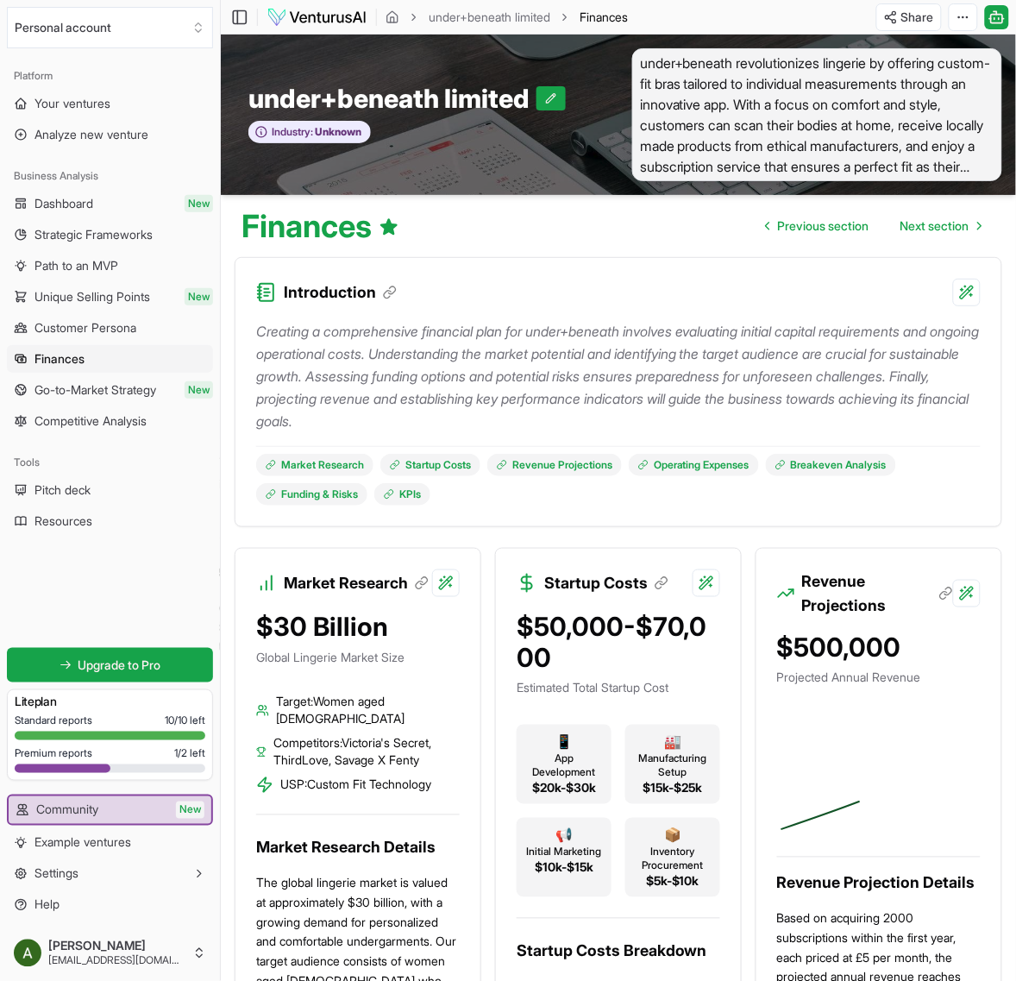
click at [103, 385] on span "Go-to-Market Strategy" at bounding box center [95, 389] width 122 height 17
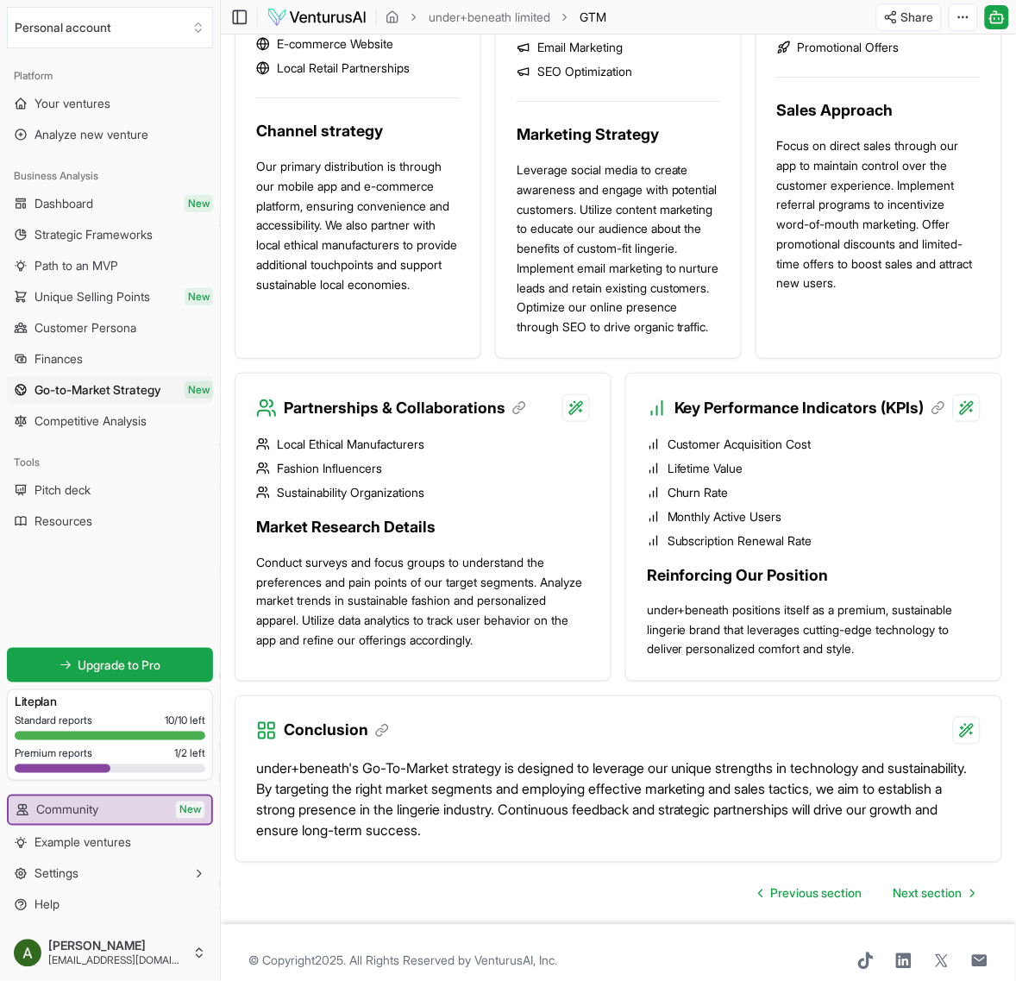
scroll to position [1472, 0]
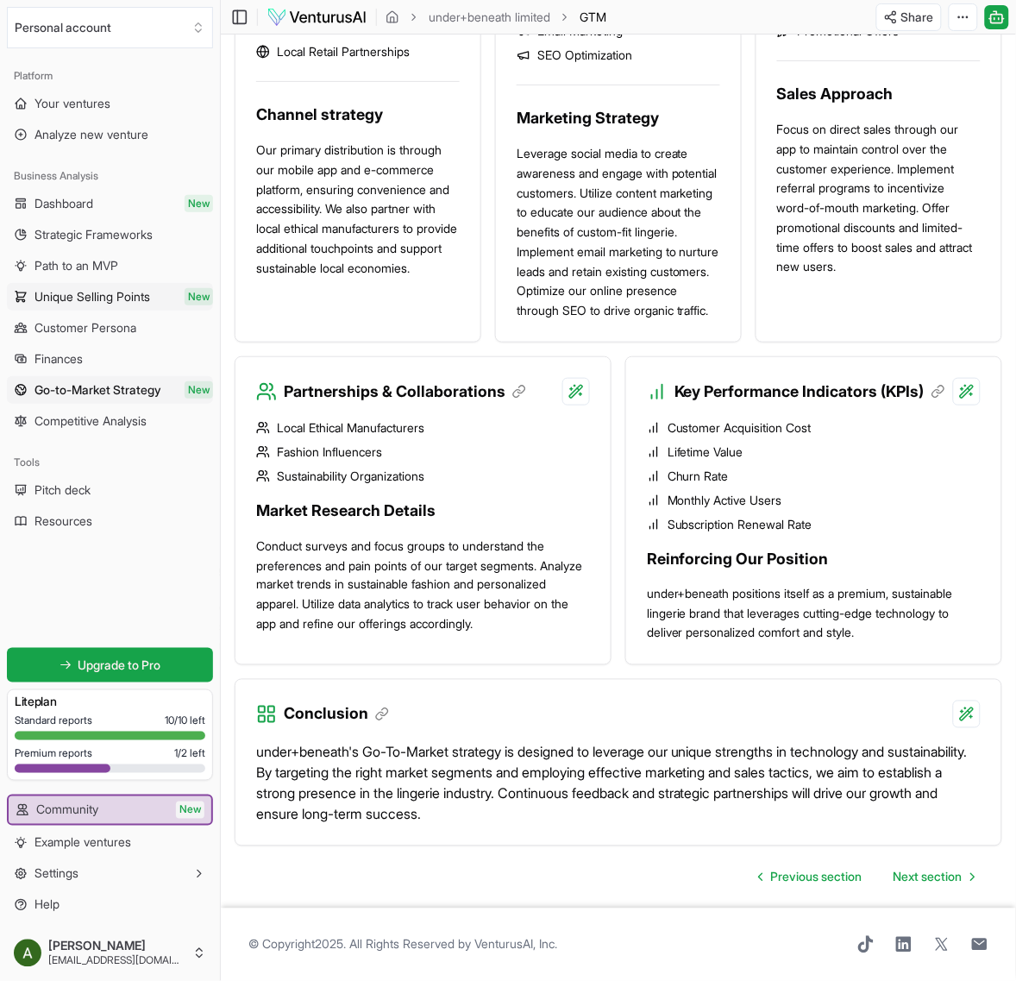
click at [113, 293] on span "Unique Selling Points" at bounding box center [92, 296] width 116 height 17
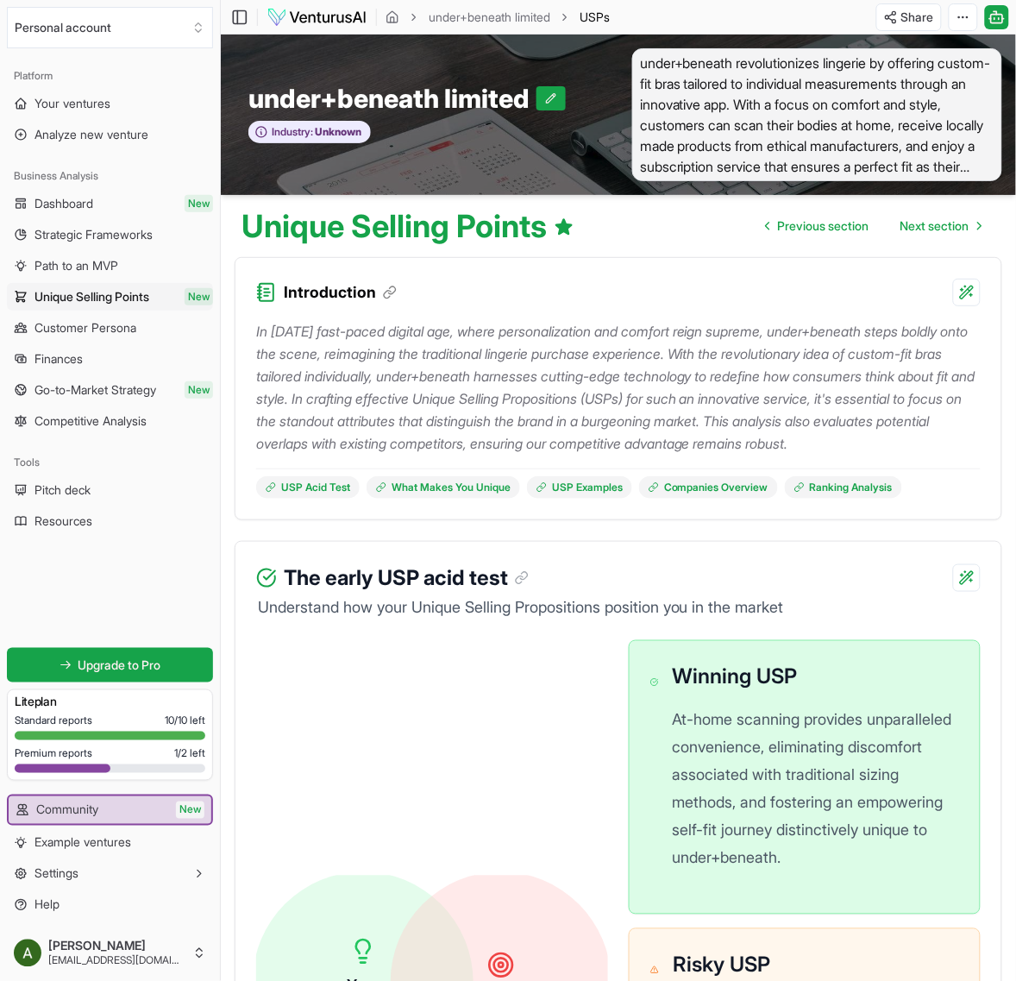
click at [113, 310] on ul "Dashboard New Strategic Frameworks Path to an MVP Unique Selling Points New Cus…" at bounding box center [110, 312] width 206 height 245
click at [115, 324] on span "Customer Persona" at bounding box center [85, 327] width 102 height 17
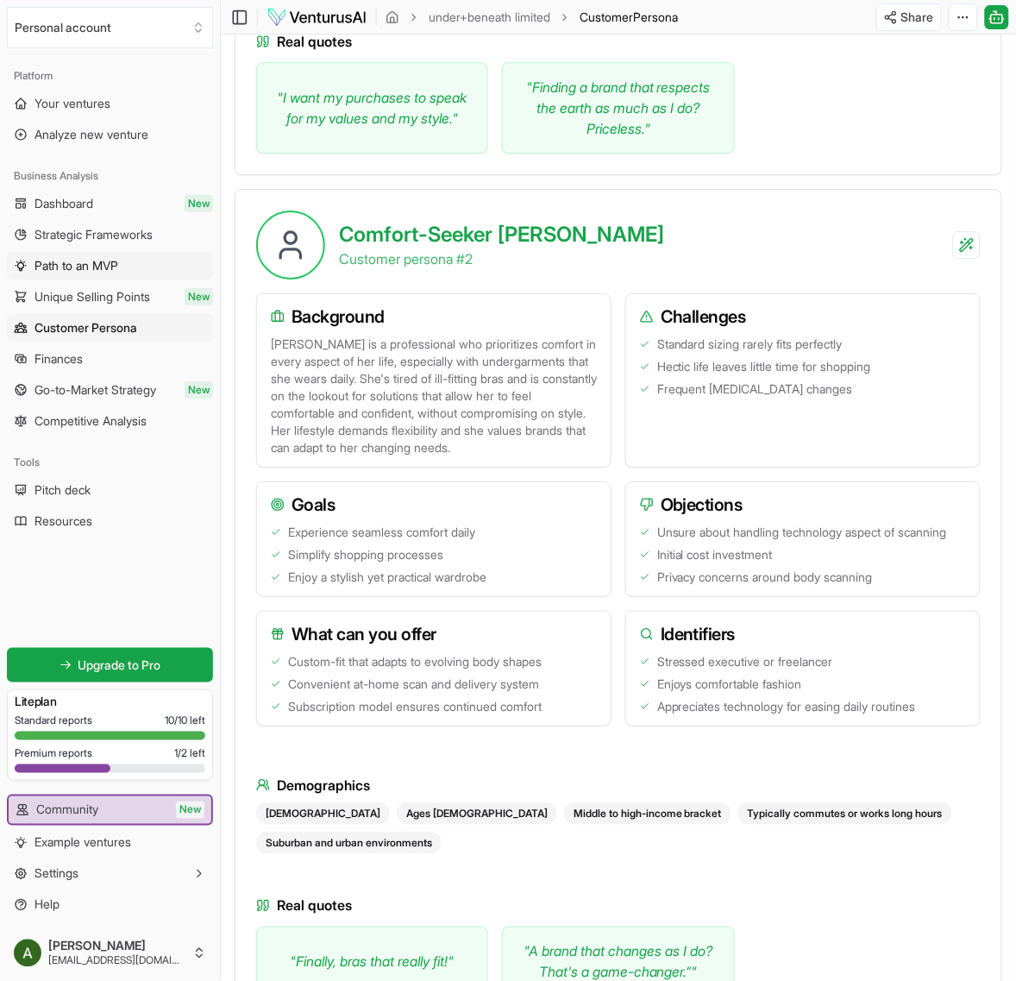
scroll to position [1183, 0]
click at [118, 268] on span "Path to an MVP" at bounding box center [76, 265] width 84 height 17
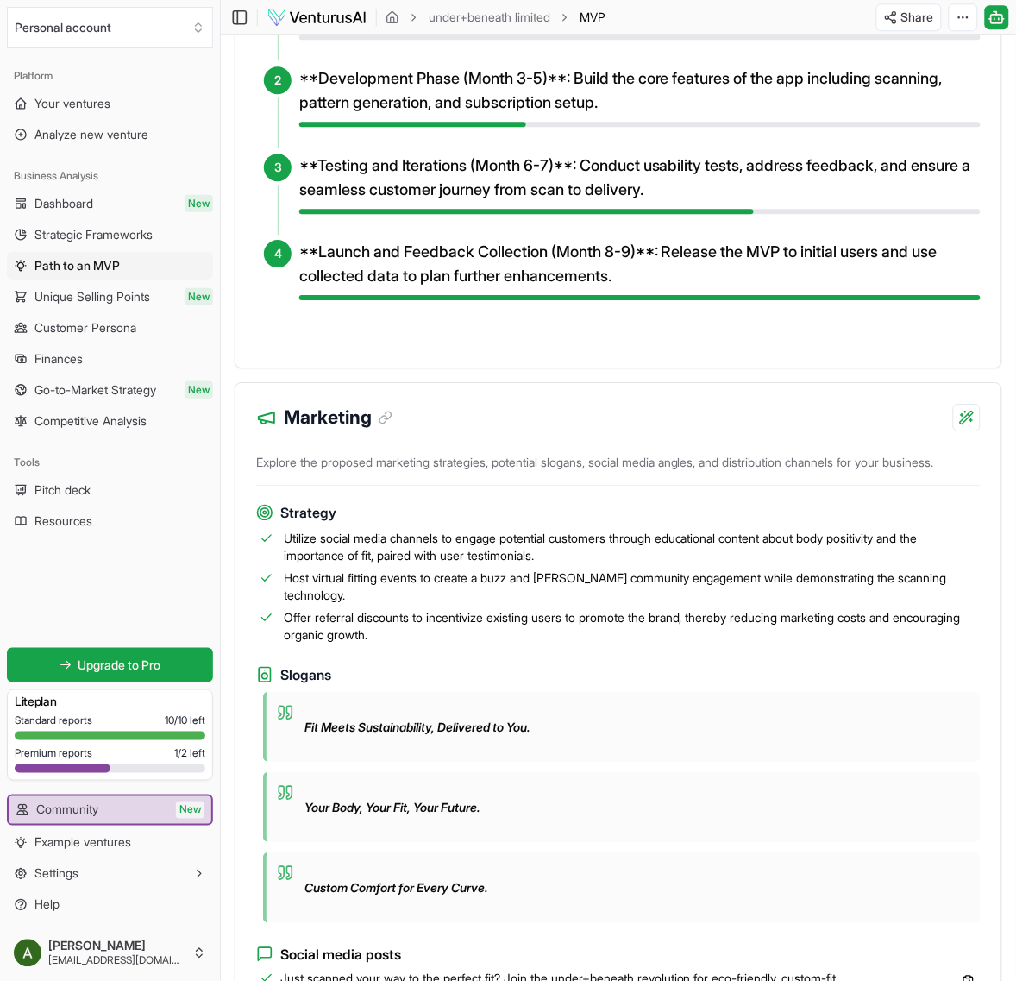
scroll to position [970, 0]
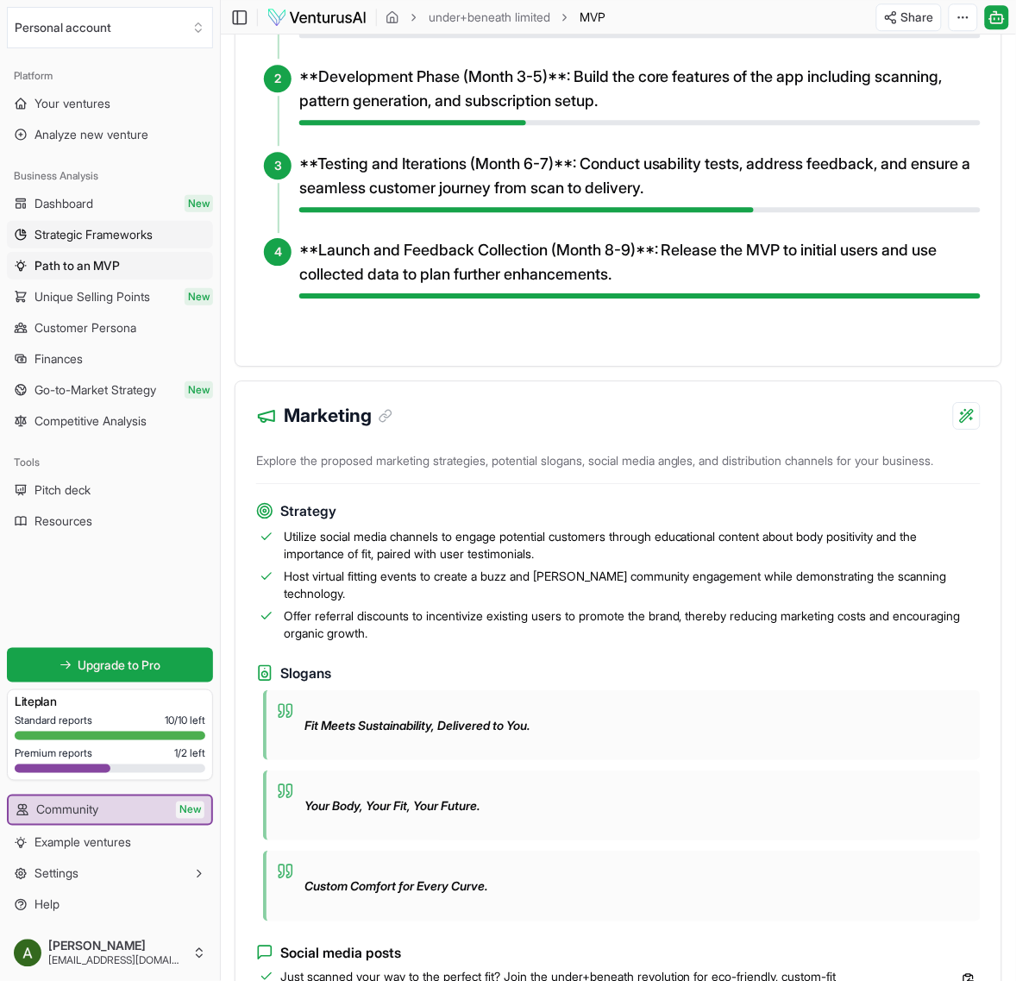
click at [153, 239] on span "Strategic Frameworks" at bounding box center [93, 234] width 118 height 17
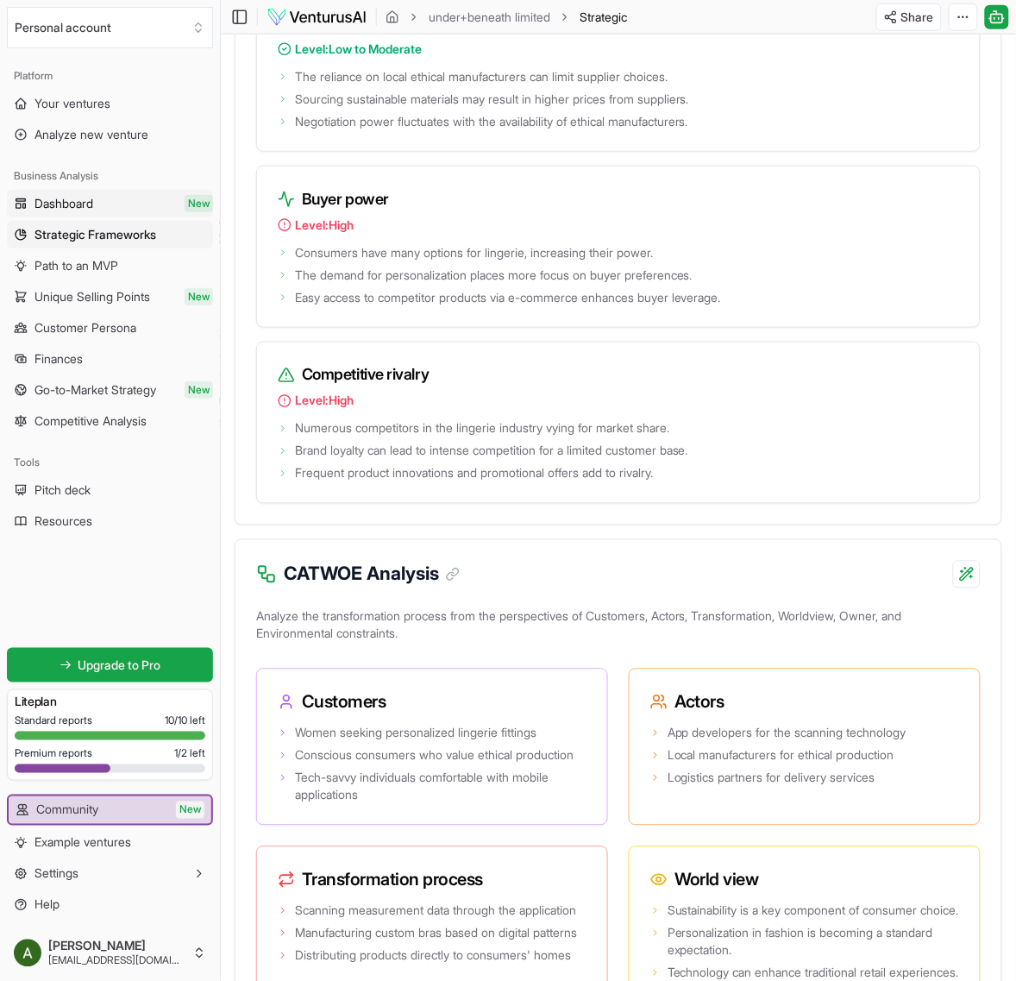
scroll to position [3018, 0]
click at [166, 209] on link "Dashboard New" at bounding box center [110, 204] width 206 height 28
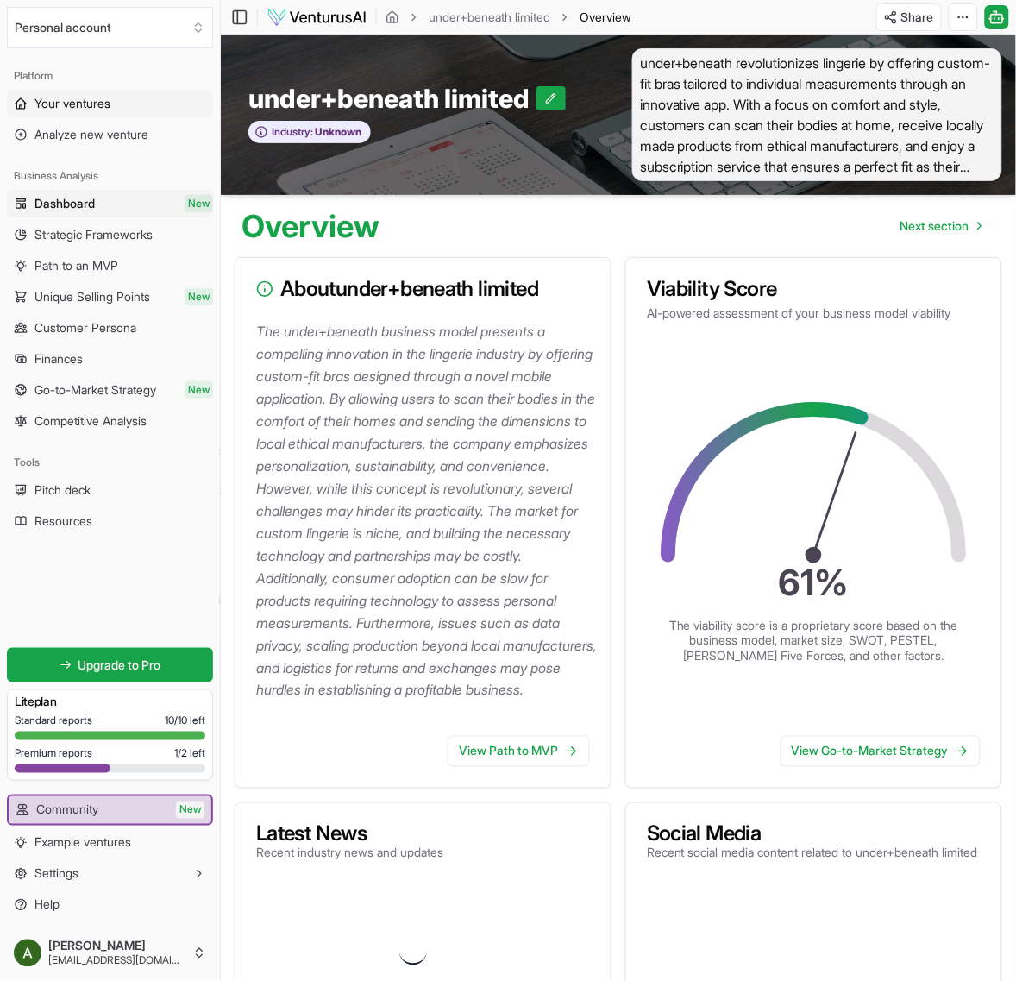
click at [147, 99] on link "Your ventures" at bounding box center [110, 104] width 206 height 28
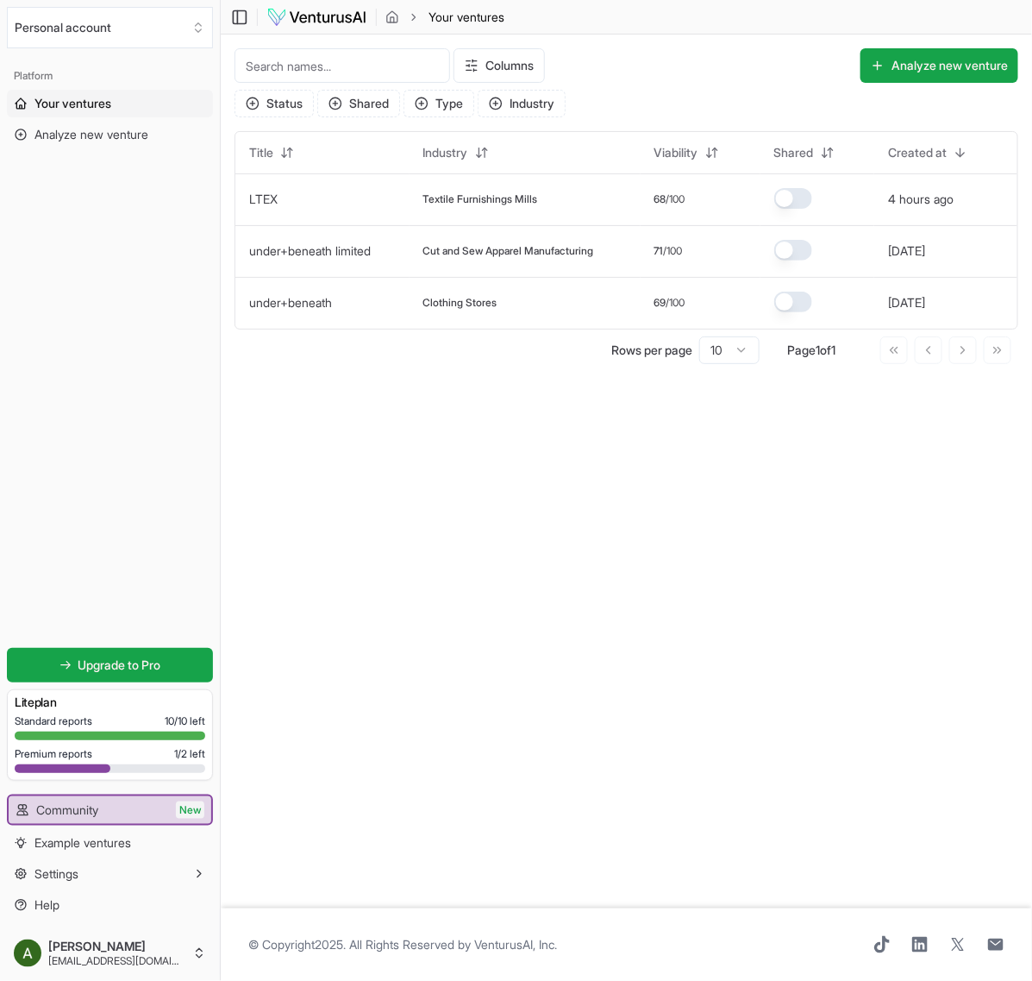
click at [584, 454] on main "Toggle Sidebar Your ventures Your ventures Columns Analyze new venture Status S…" at bounding box center [626, 490] width 811 height 981
click at [339, 291] on td "under+beneath" at bounding box center [322, 303] width 174 height 52
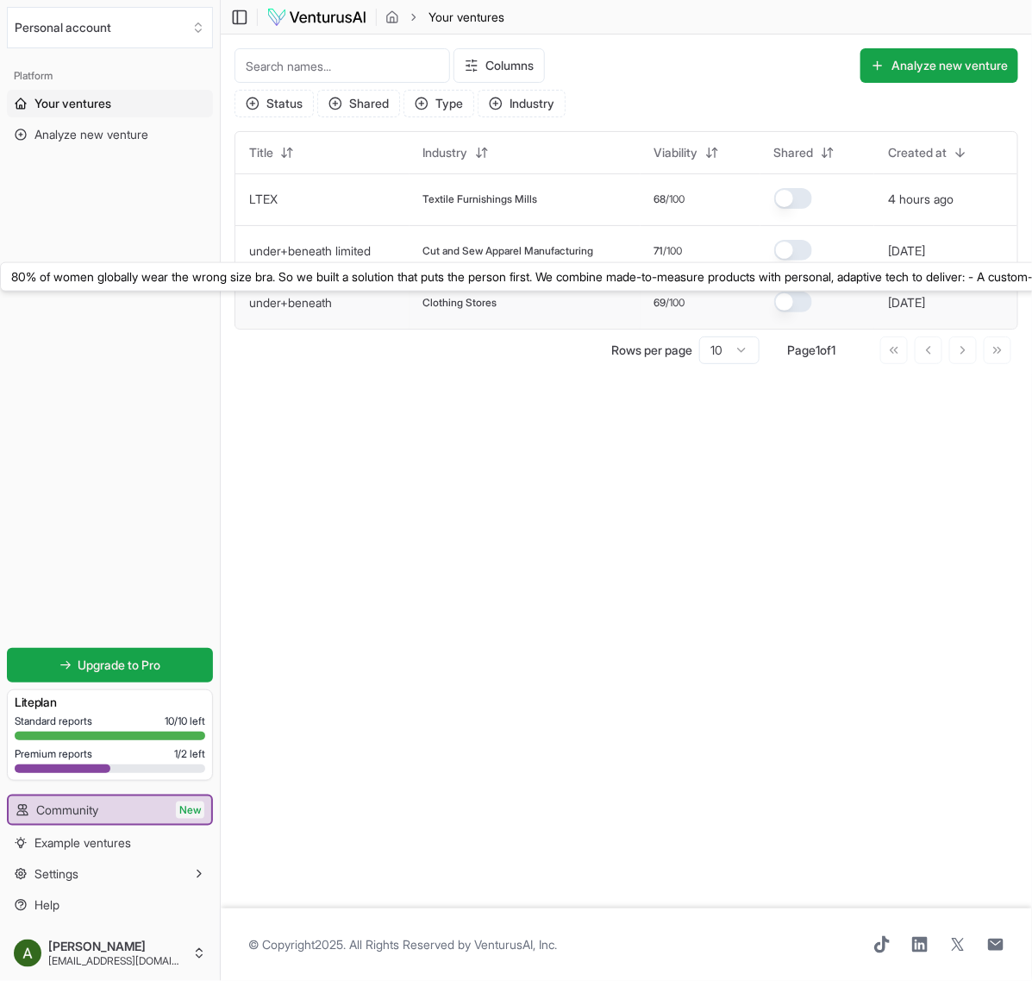
click at [325, 303] on link "under+beneath" at bounding box center [290, 302] width 83 height 15
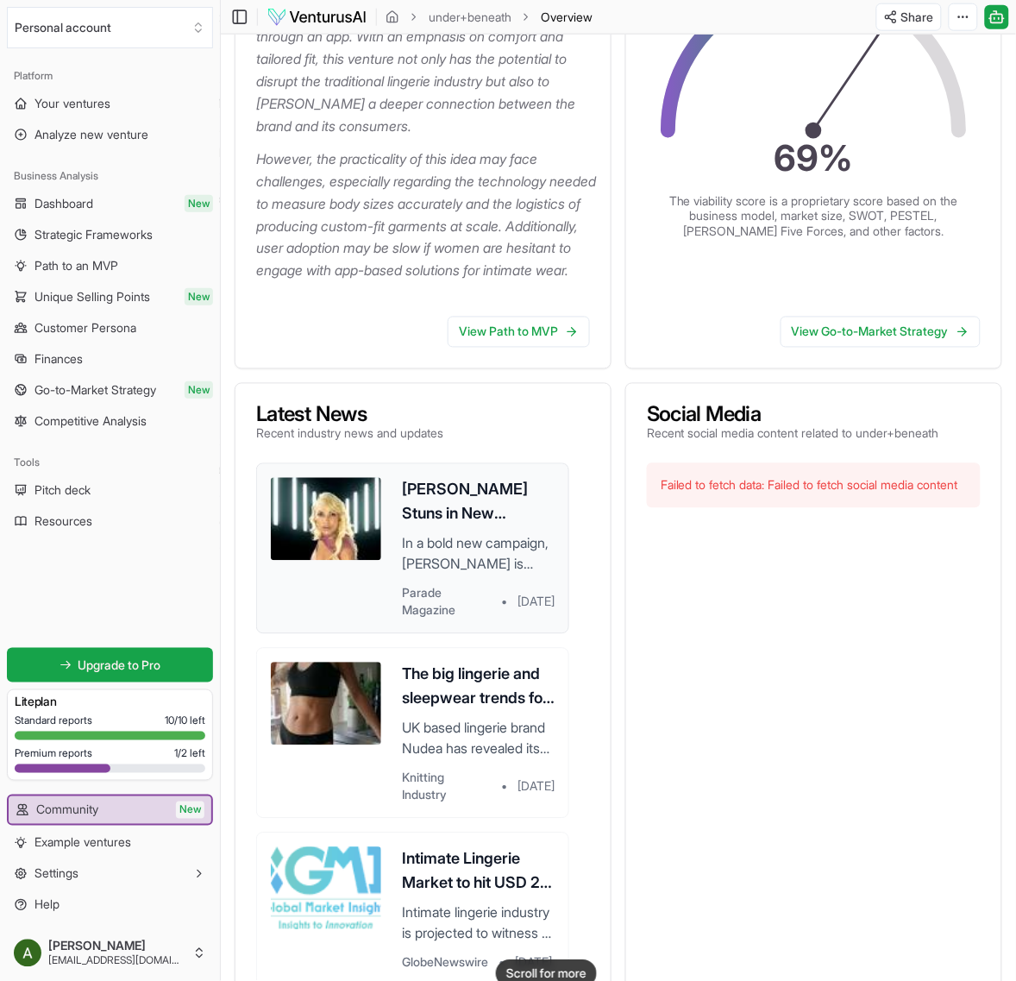
scroll to position [431, 0]
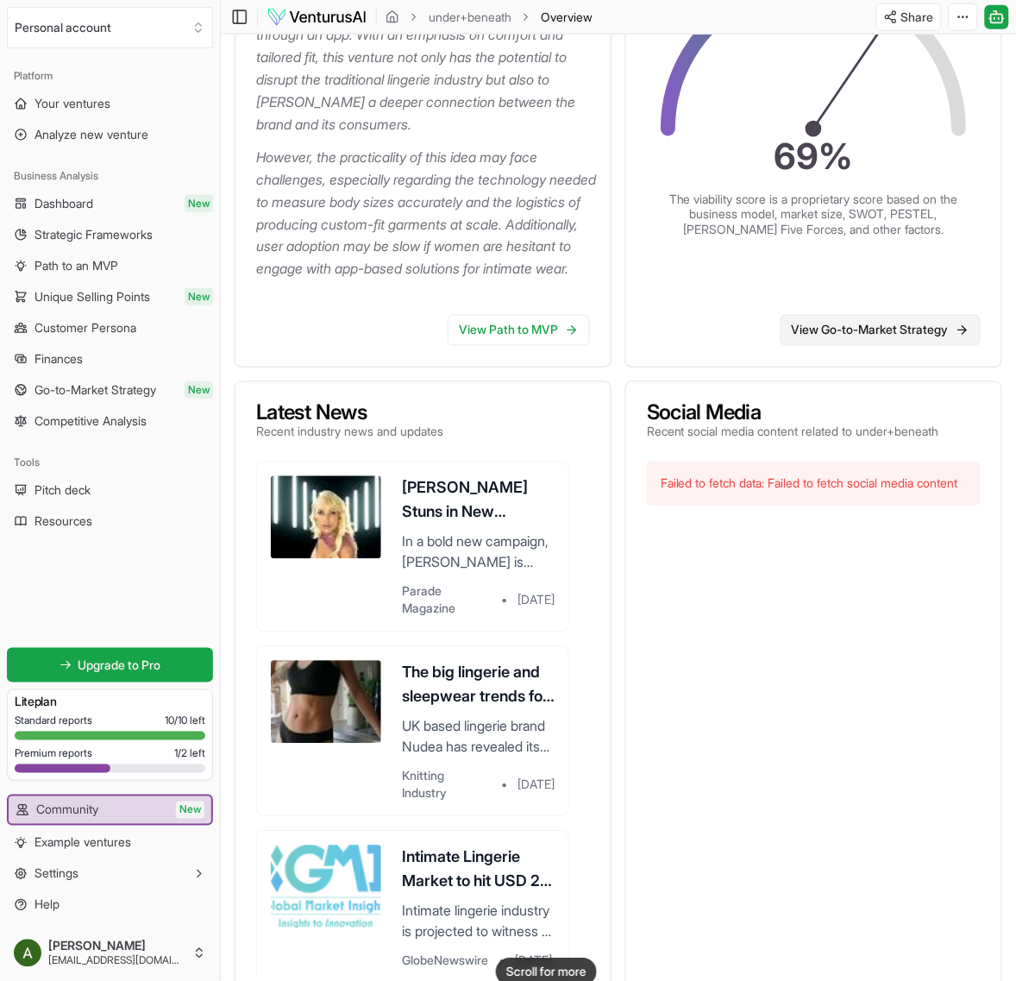
click at [906, 346] on link "View Go-to-Market Strategy" at bounding box center [880, 330] width 200 height 31
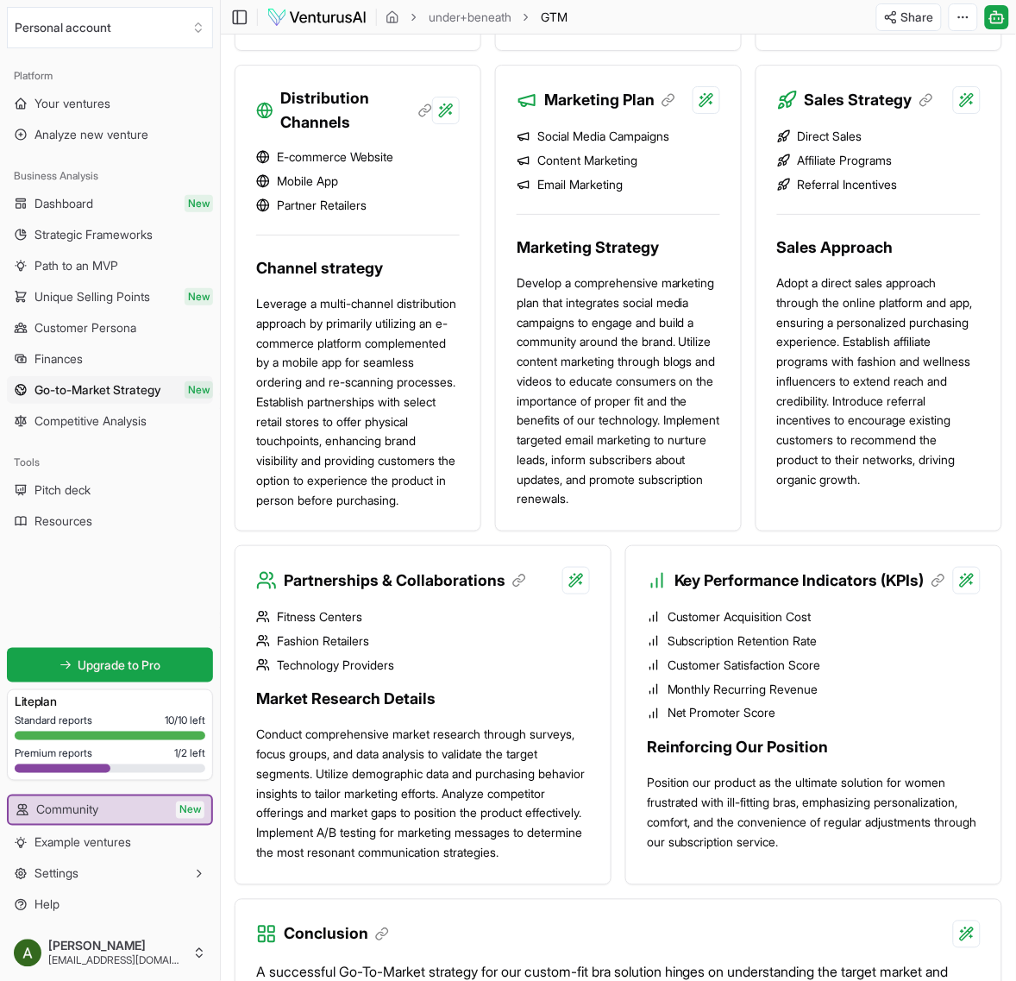
scroll to position [1453, 0]
